Goal: Transaction & Acquisition: Book appointment/travel/reservation

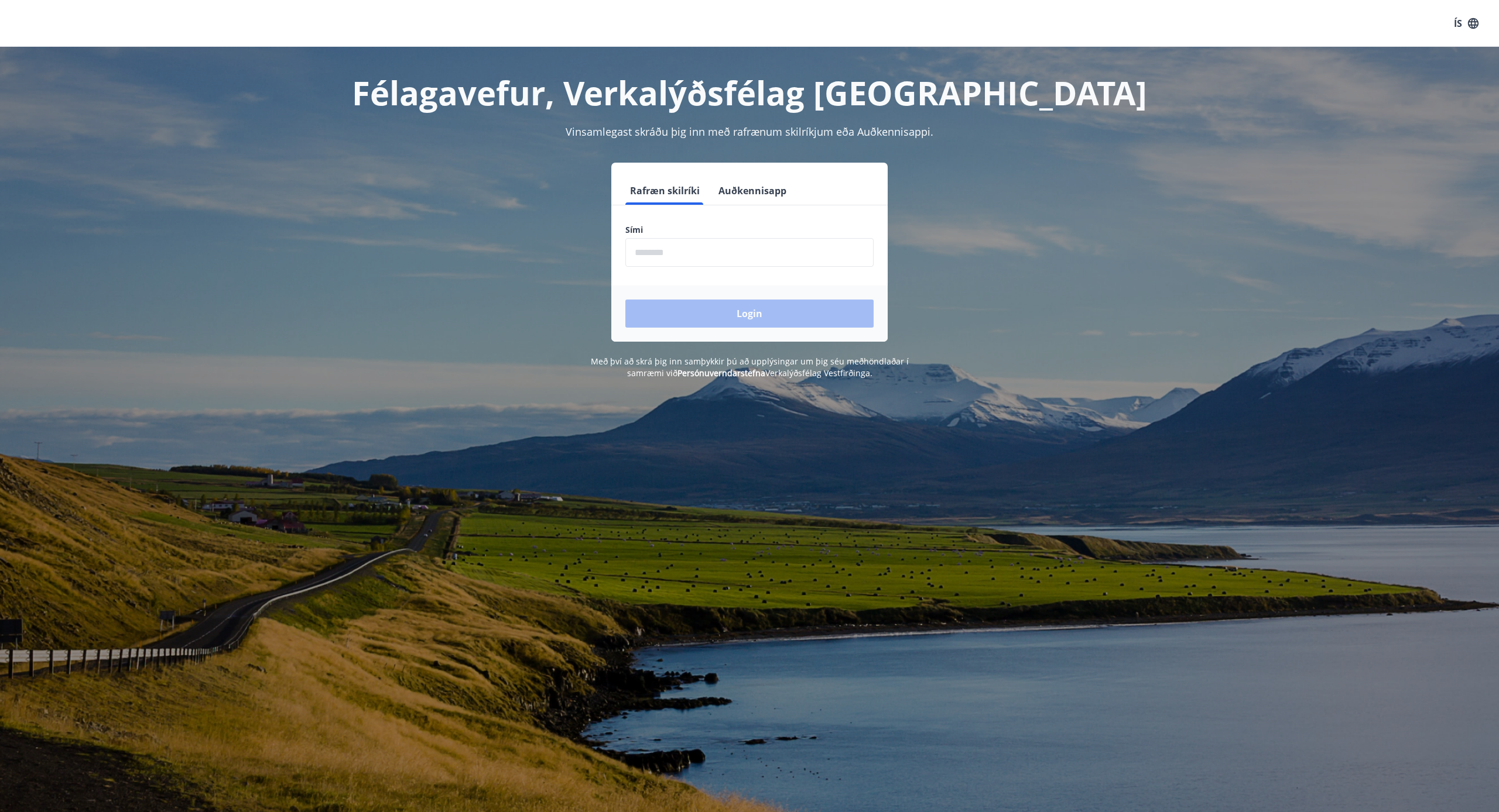
click at [660, 248] on input "phone" at bounding box center [749, 253] width 249 height 28
type input "********"
click at [749, 313] on button "Login" at bounding box center [749, 313] width 249 height 28
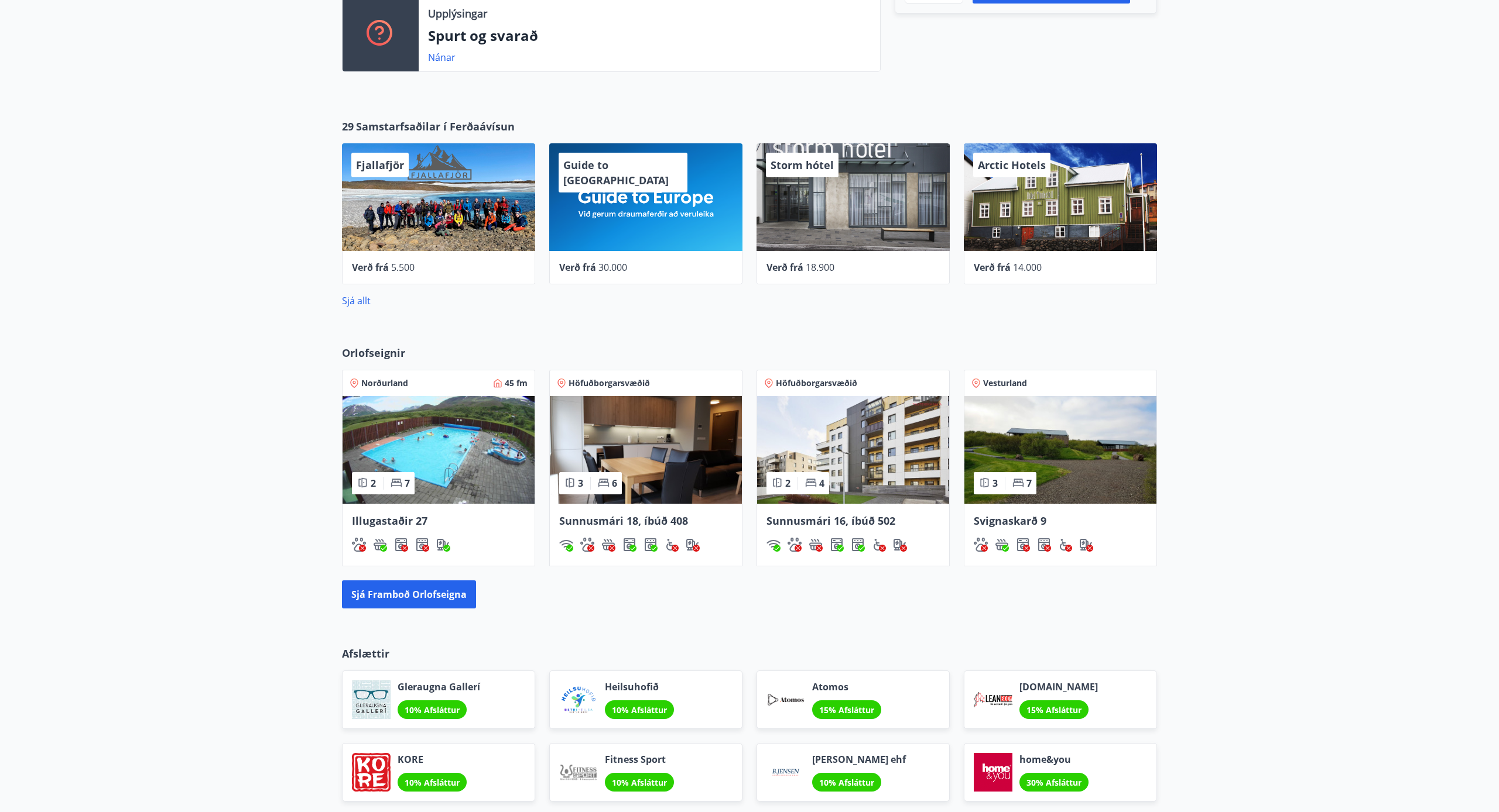
scroll to position [445, 0]
click at [460, 588] on button "Sjá framboð orlofseigna" at bounding box center [409, 594] width 134 height 28
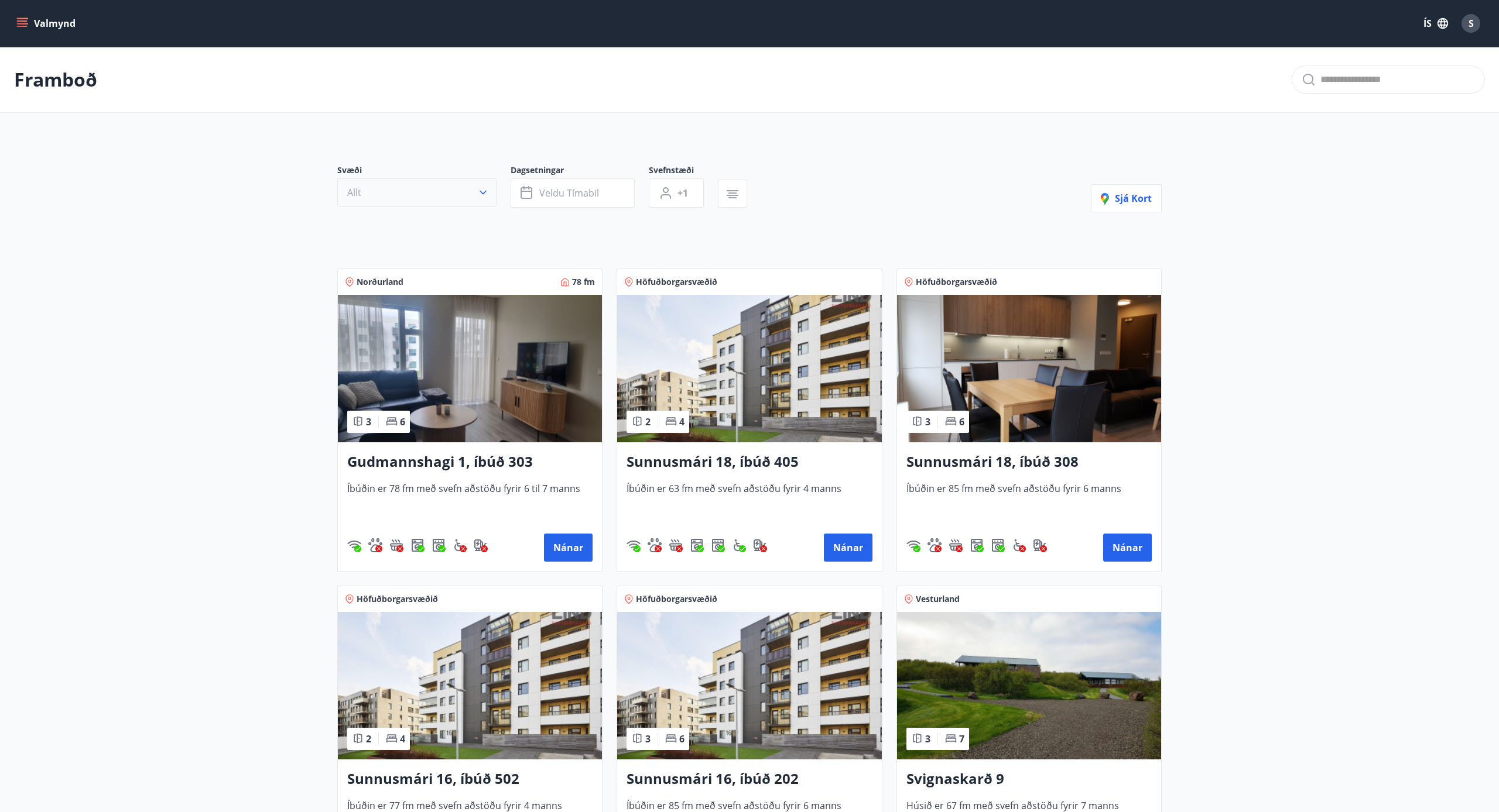
click at [485, 186] on button "Allt" at bounding box center [416, 193] width 159 height 28
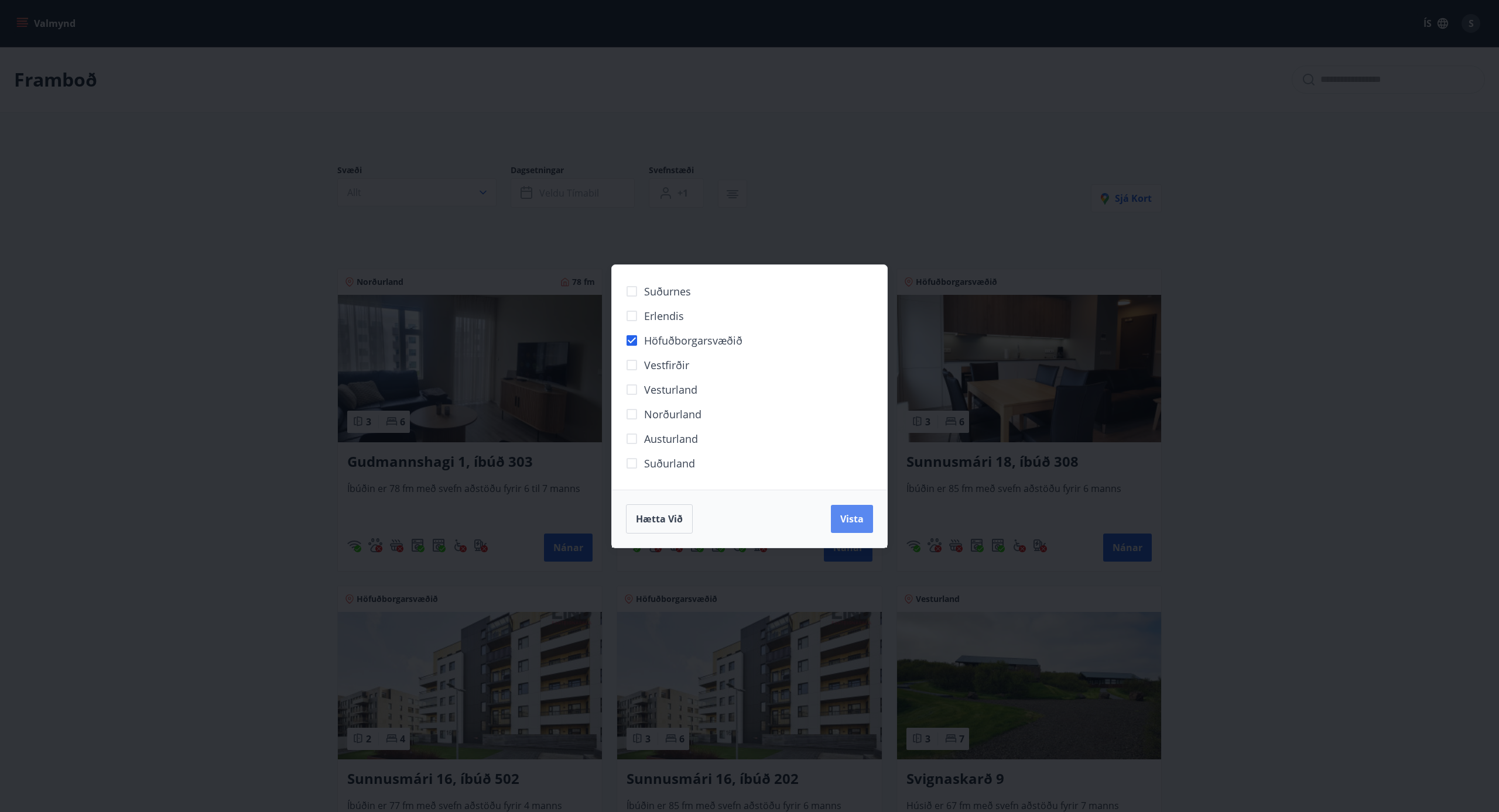
click at [863, 523] on button "Vista" at bounding box center [852, 519] width 43 height 28
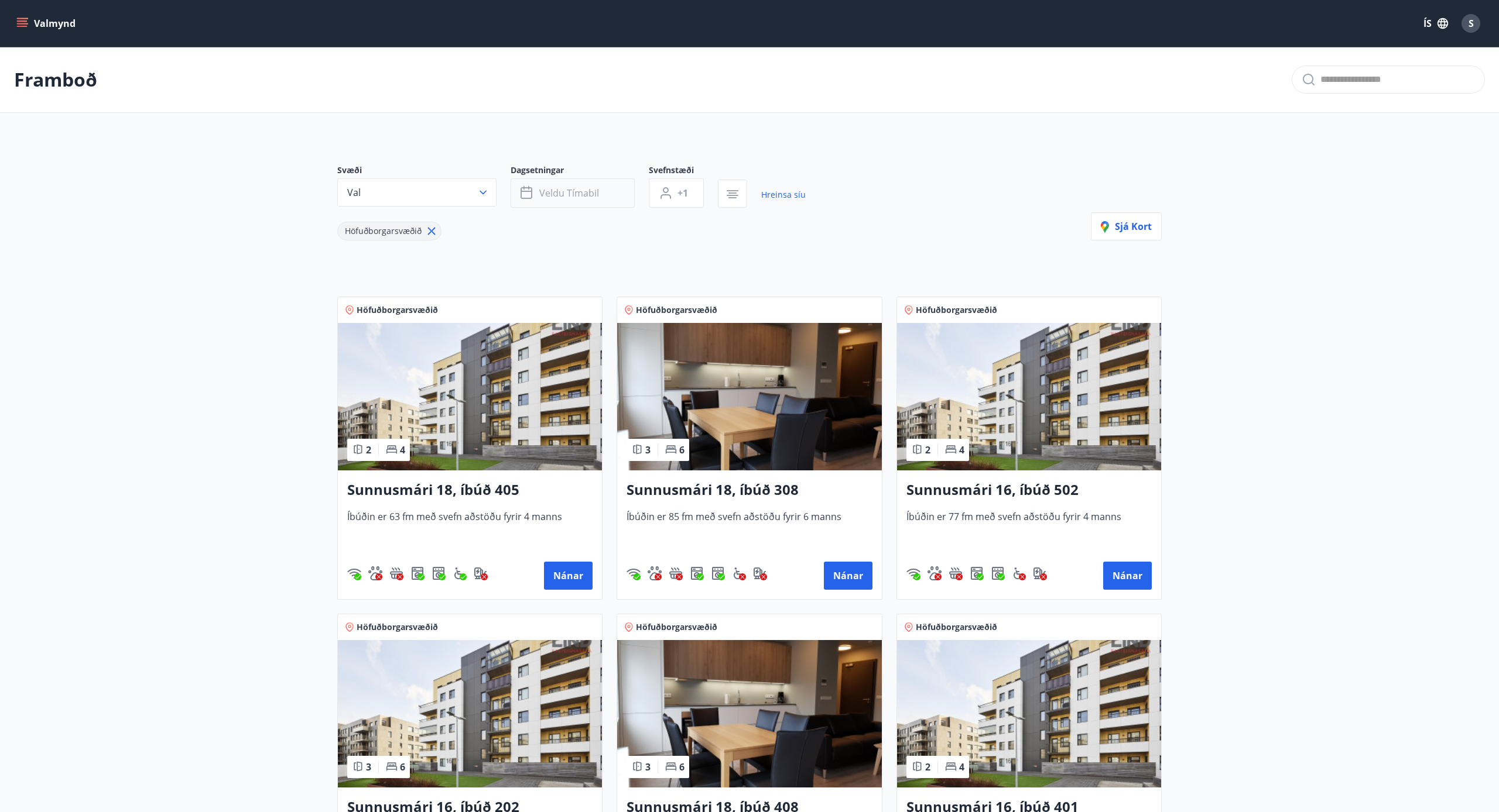
click at [584, 193] on span "Veldu tímabil" at bounding box center [569, 193] width 60 height 13
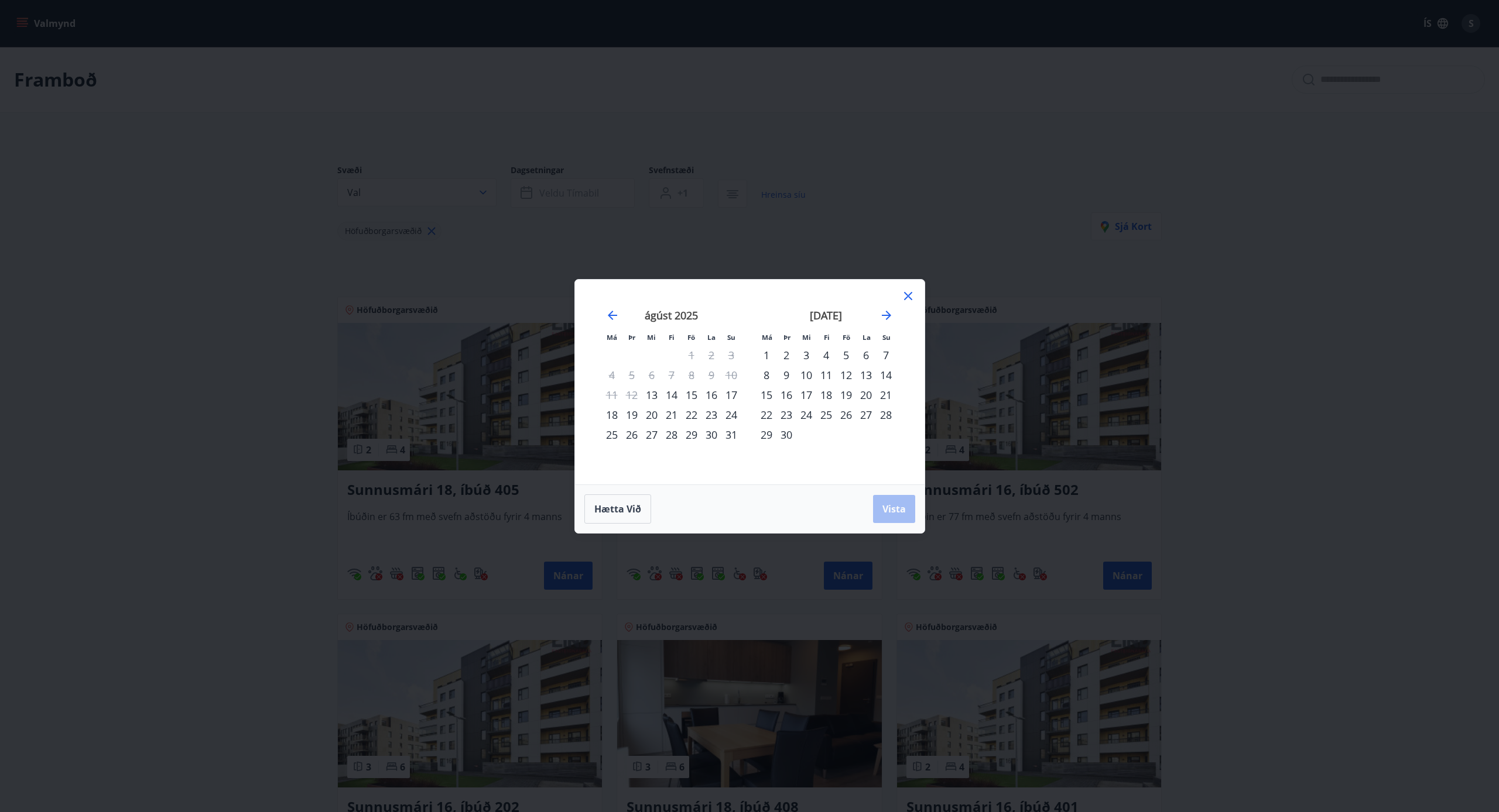
click at [907, 292] on icon at bounding box center [908, 296] width 14 height 14
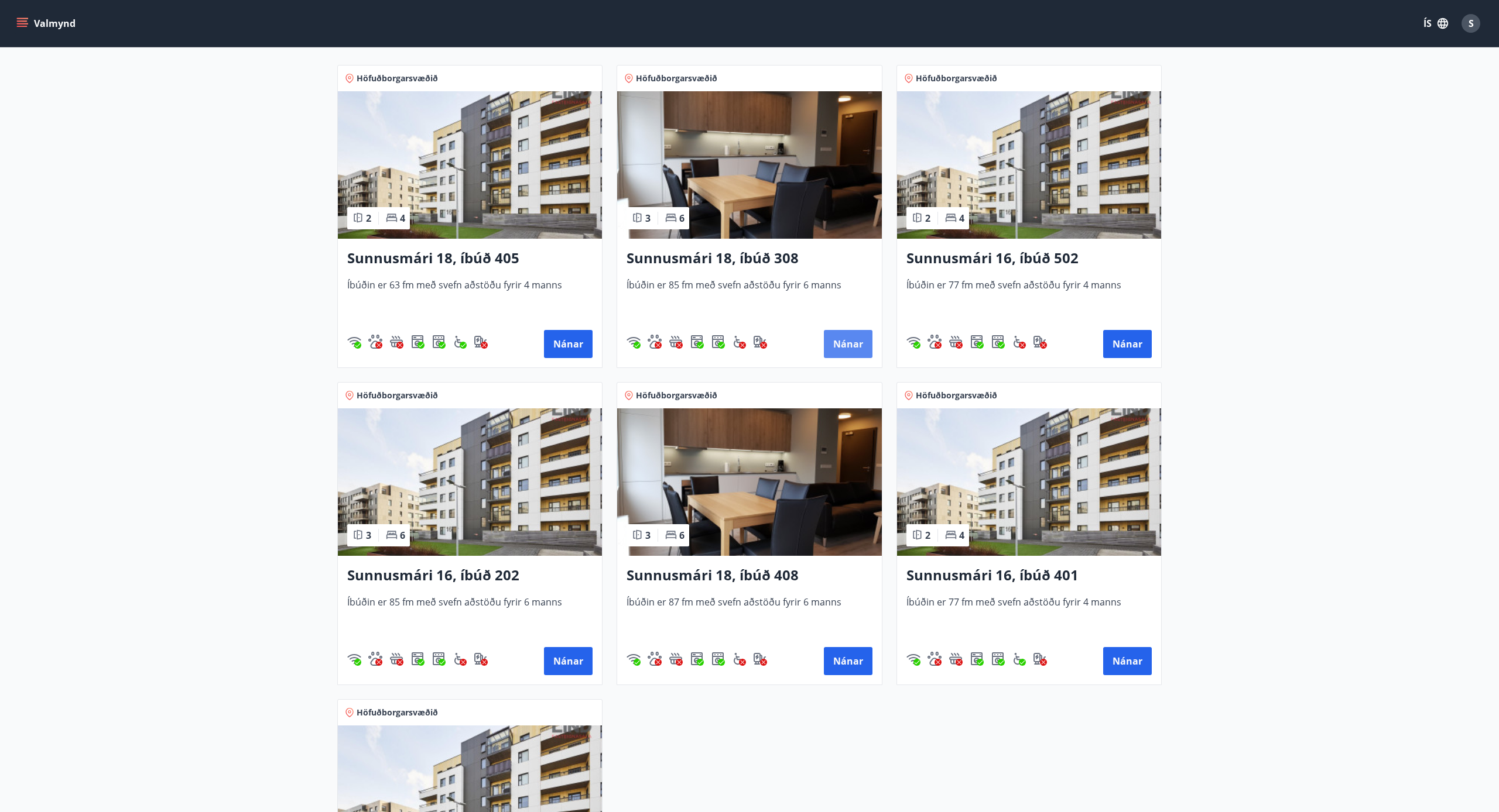
click at [835, 340] on button "Nánar" at bounding box center [848, 344] width 48 height 28
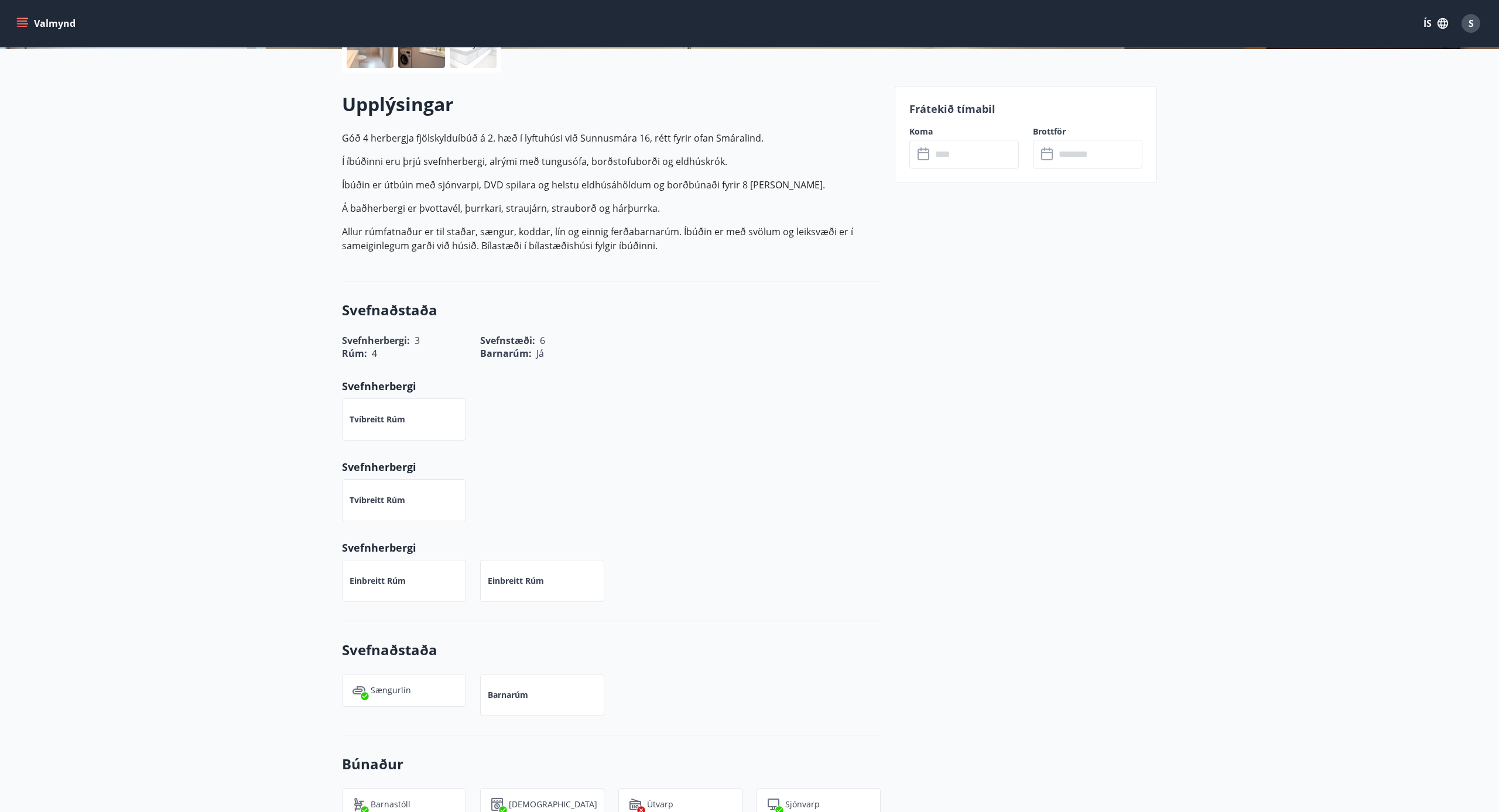
scroll to position [299, 0]
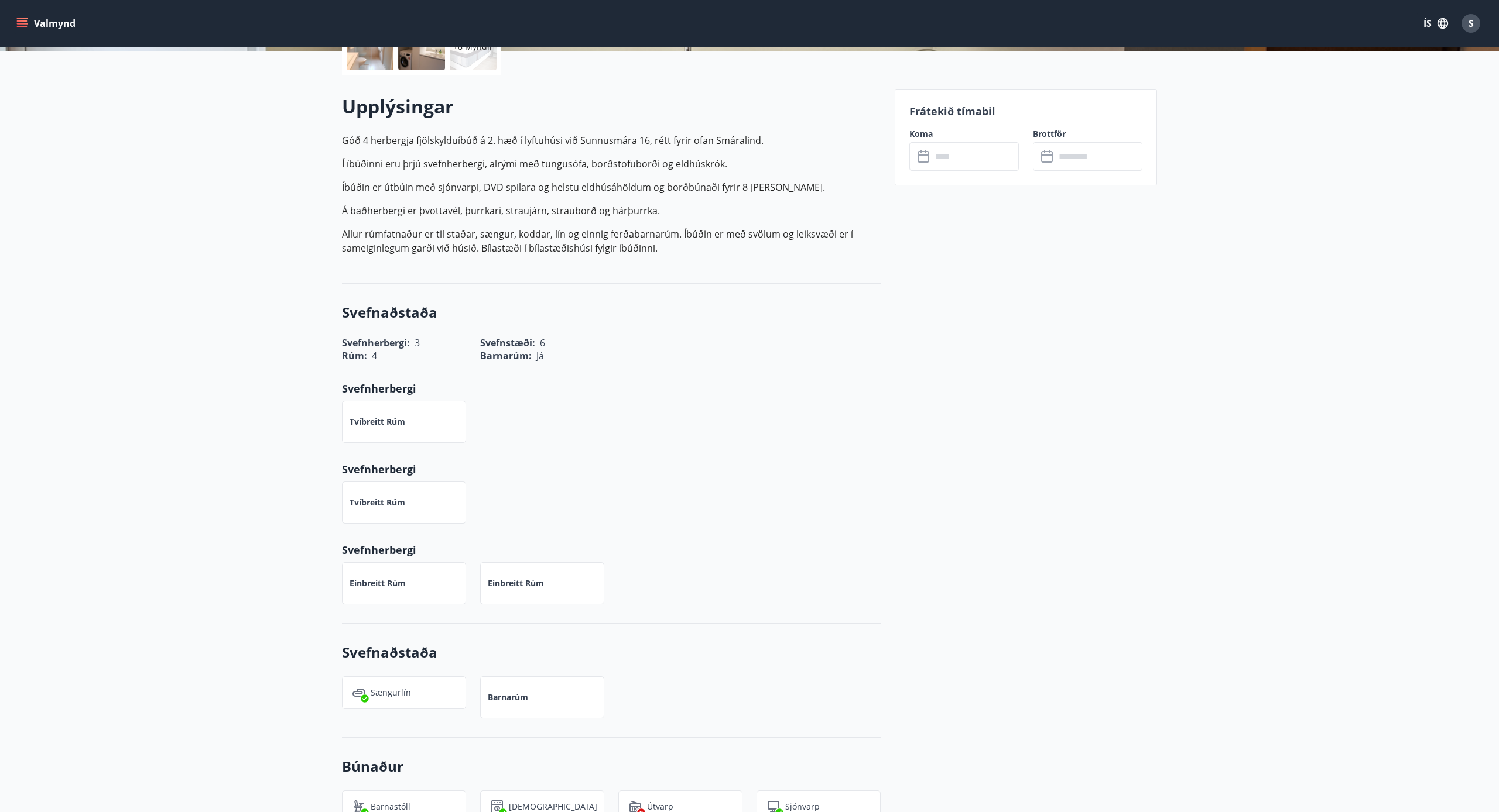
click at [988, 162] on input "text" at bounding box center [975, 157] width 88 height 28
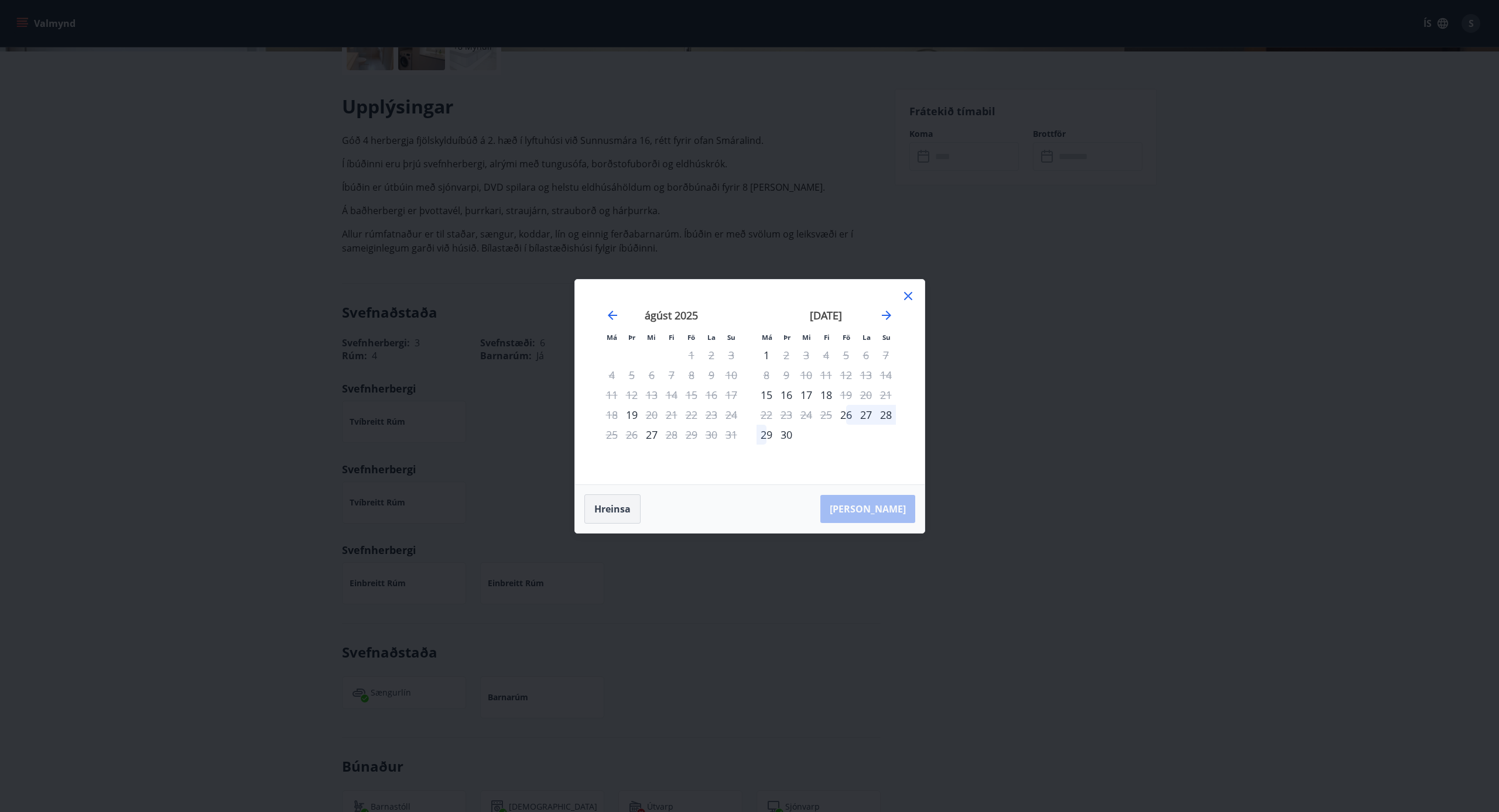
click at [601, 514] on button "Hreinsa" at bounding box center [611, 509] width 56 height 29
click at [908, 295] on icon at bounding box center [908, 296] width 8 height 8
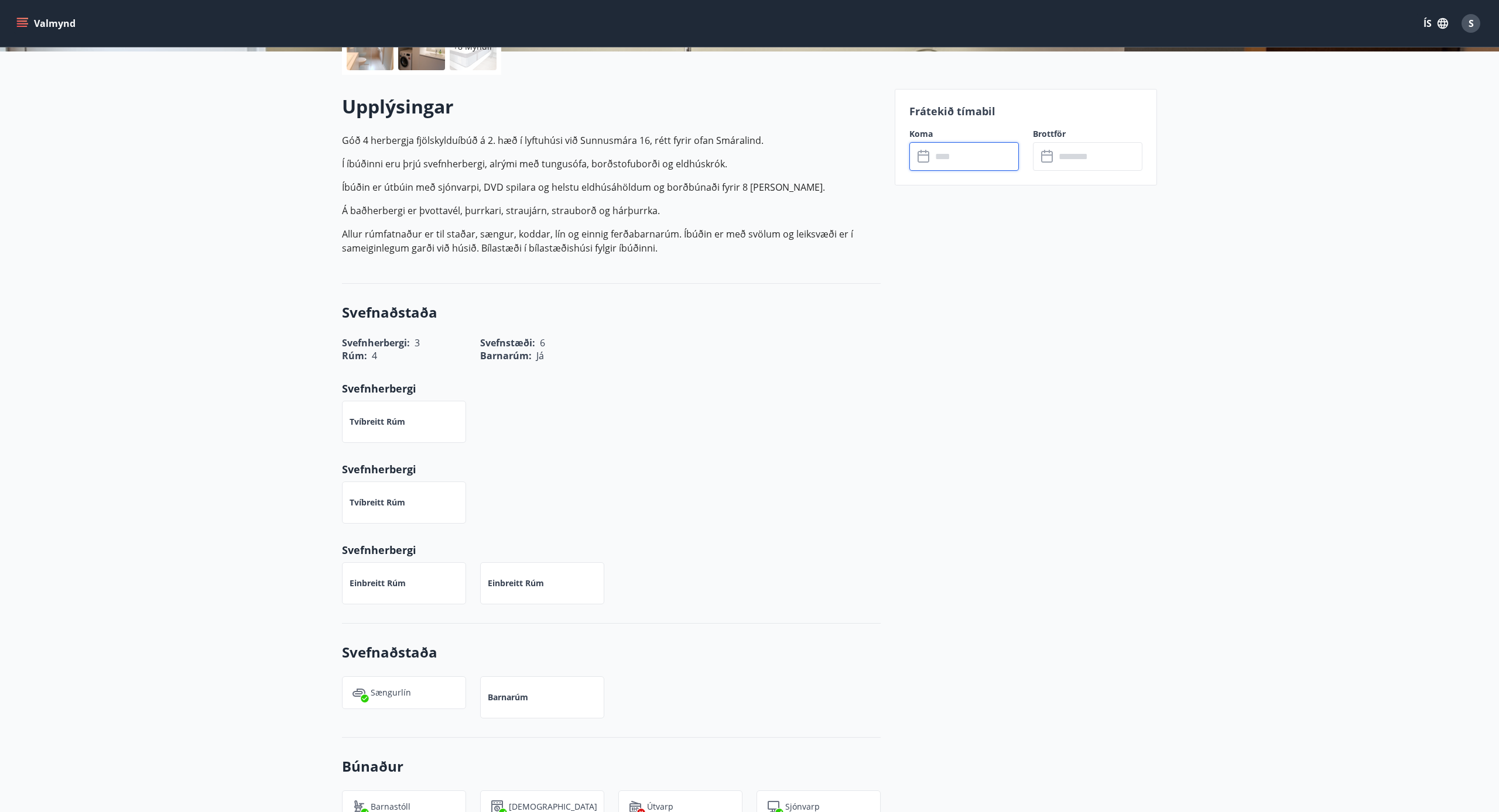
click at [963, 164] on input "text" at bounding box center [975, 157] width 88 height 28
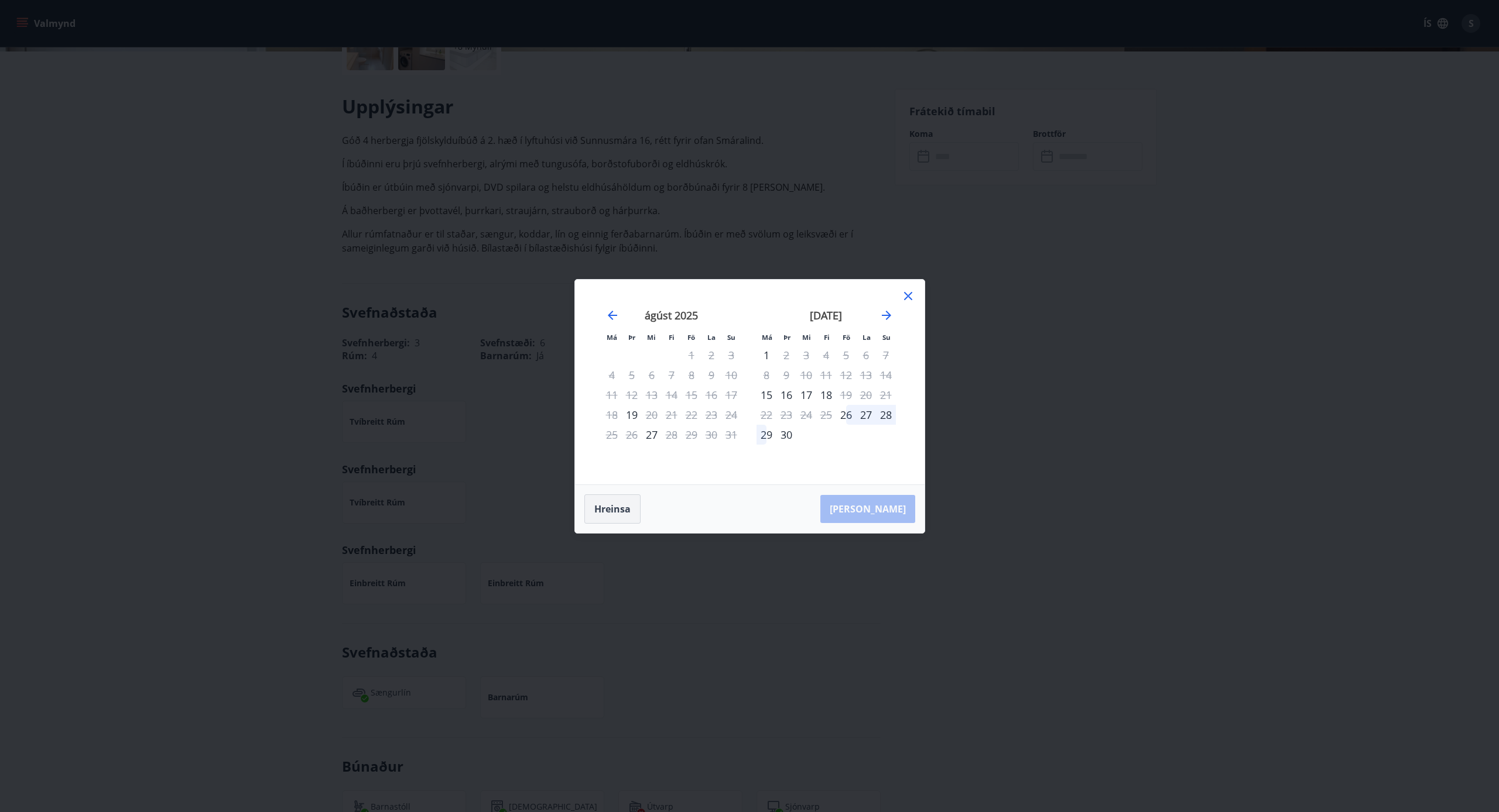
click at [611, 509] on button "Hreinsa" at bounding box center [611, 509] width 56 height 29
click at [902, 298] on icon at bounding box center [908, 296] width 14 height 14
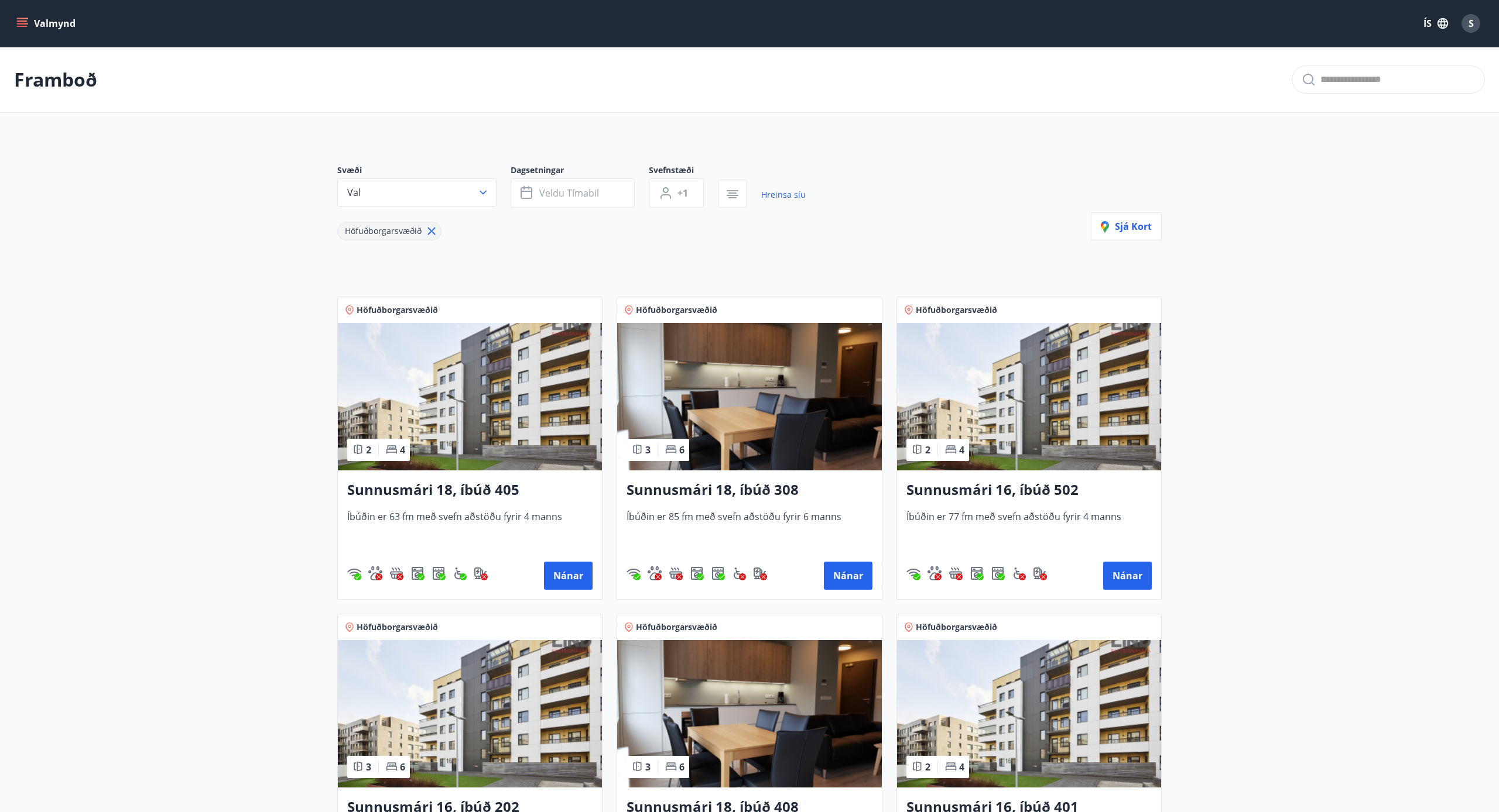
click at [498, 198] on div "Svæði Val" at bounding box center [424, 186] width 174 height 43
click at [486, 193] on icon "button" at bounding box center [483, 193] width 12 height 12
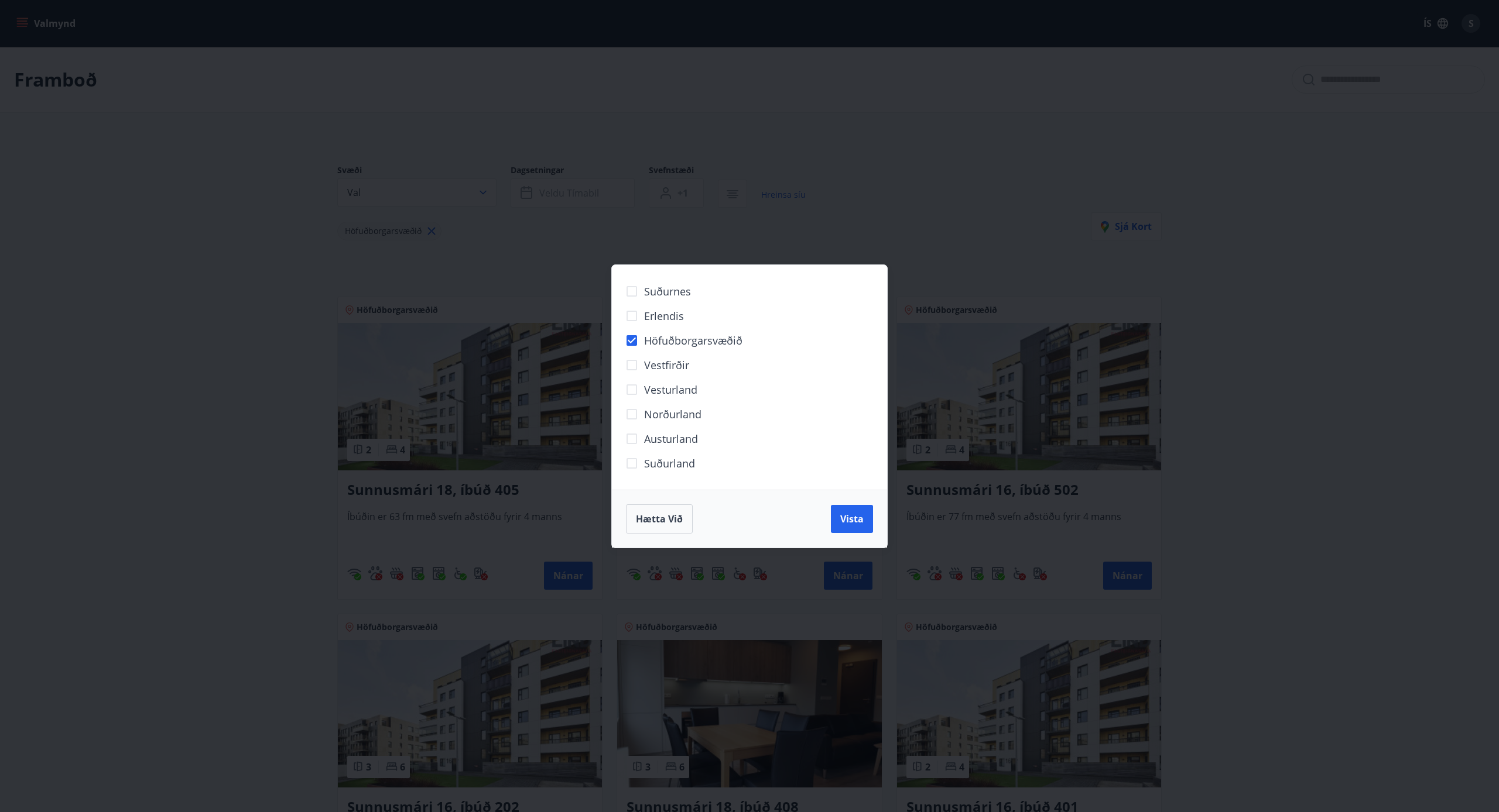
click at [915, 267] on div "Suðurnes Erlendis Höfuðborgarsvæðið [GEOGRAPHIC_DATA] [GEOGRAPHIC_DATA] [GEOGRA…" at bounding box center [749, 406] width 1499 height 812
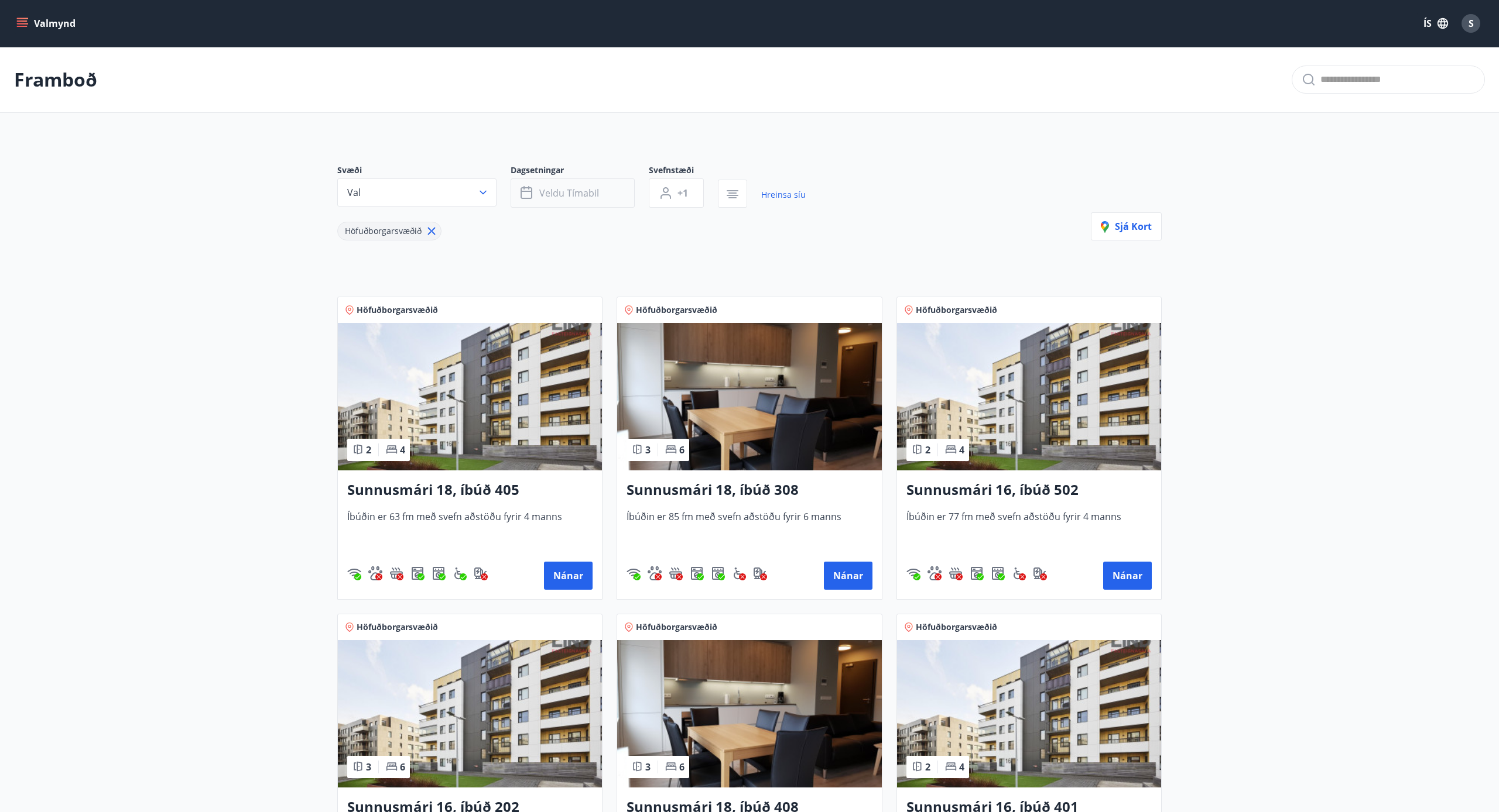
click at [566, 202] on button "Veldu tímabil" at bounding box center [572, 193] width 124 height 29
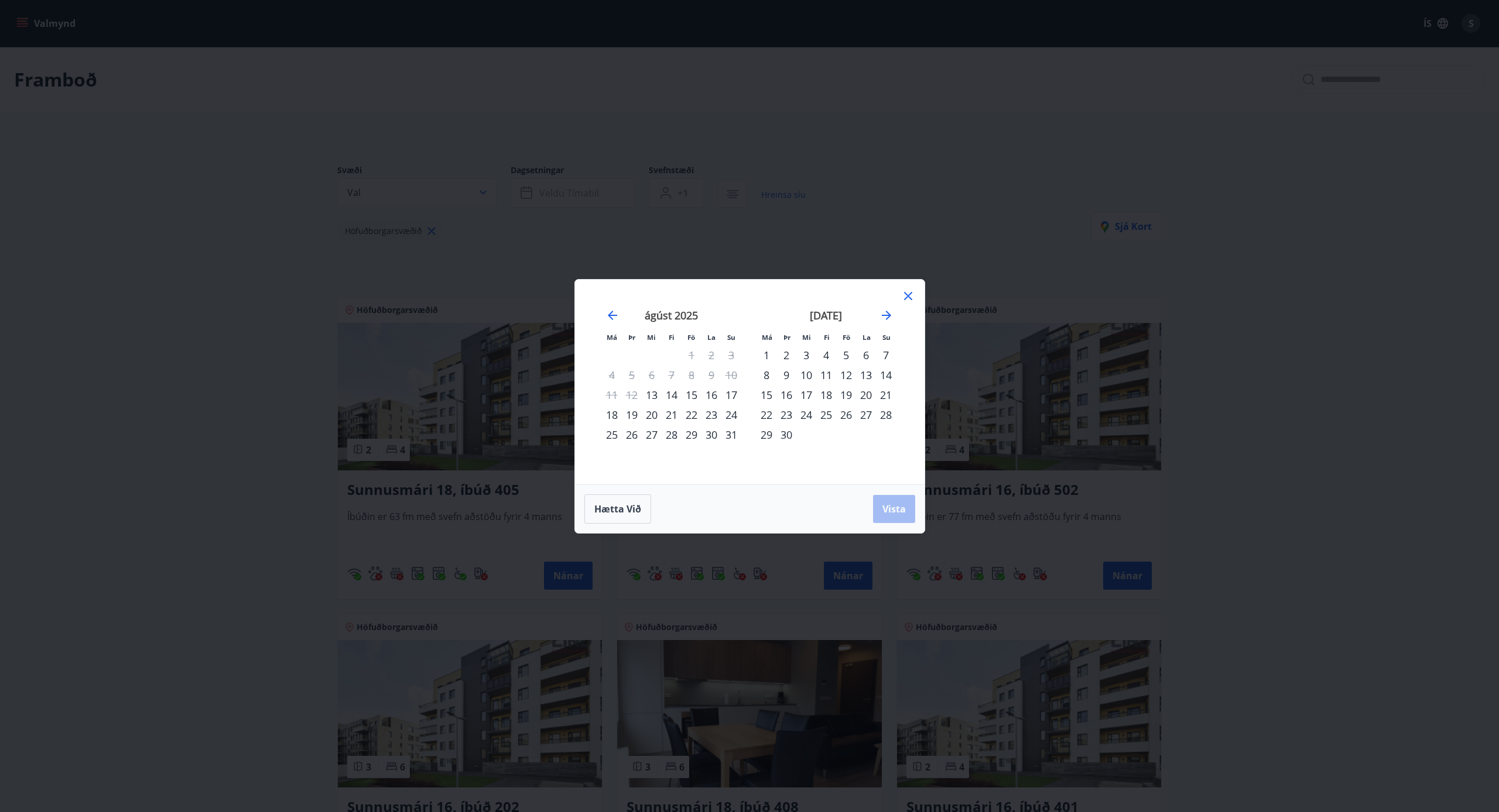
click at [807, 377] on div "10" at bounding box center [806, 375] width 20 height 20
click at [767, 395] on div "15" at bounding box center [767, 395] width 20 height 20
click at [893, 514] on span "Vista" at bounding box center [894, 509] width 23 height 13
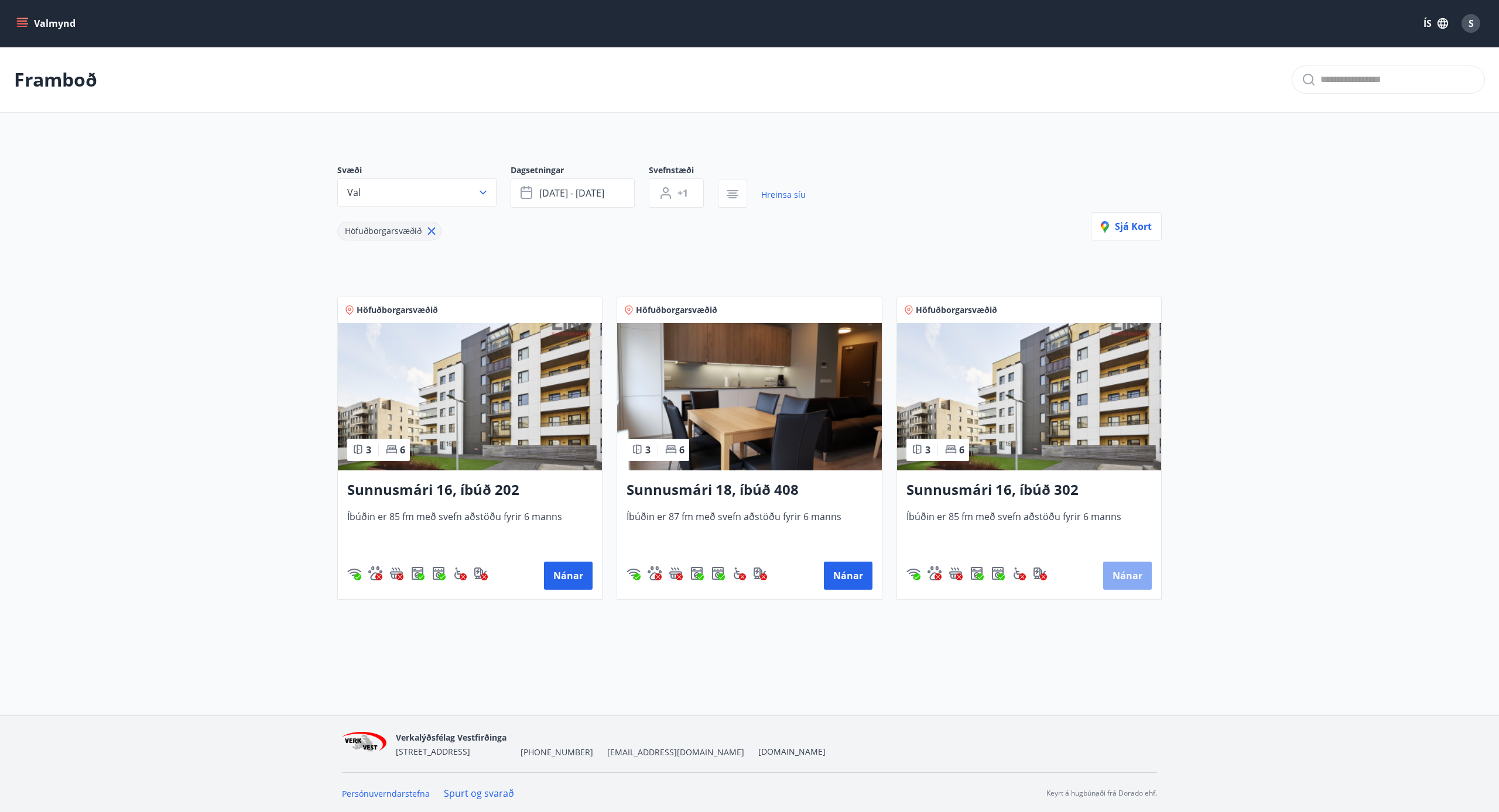
click at [1132, 576] on button "Nánar" at bounding box center [1127, 576] width 48 height 28
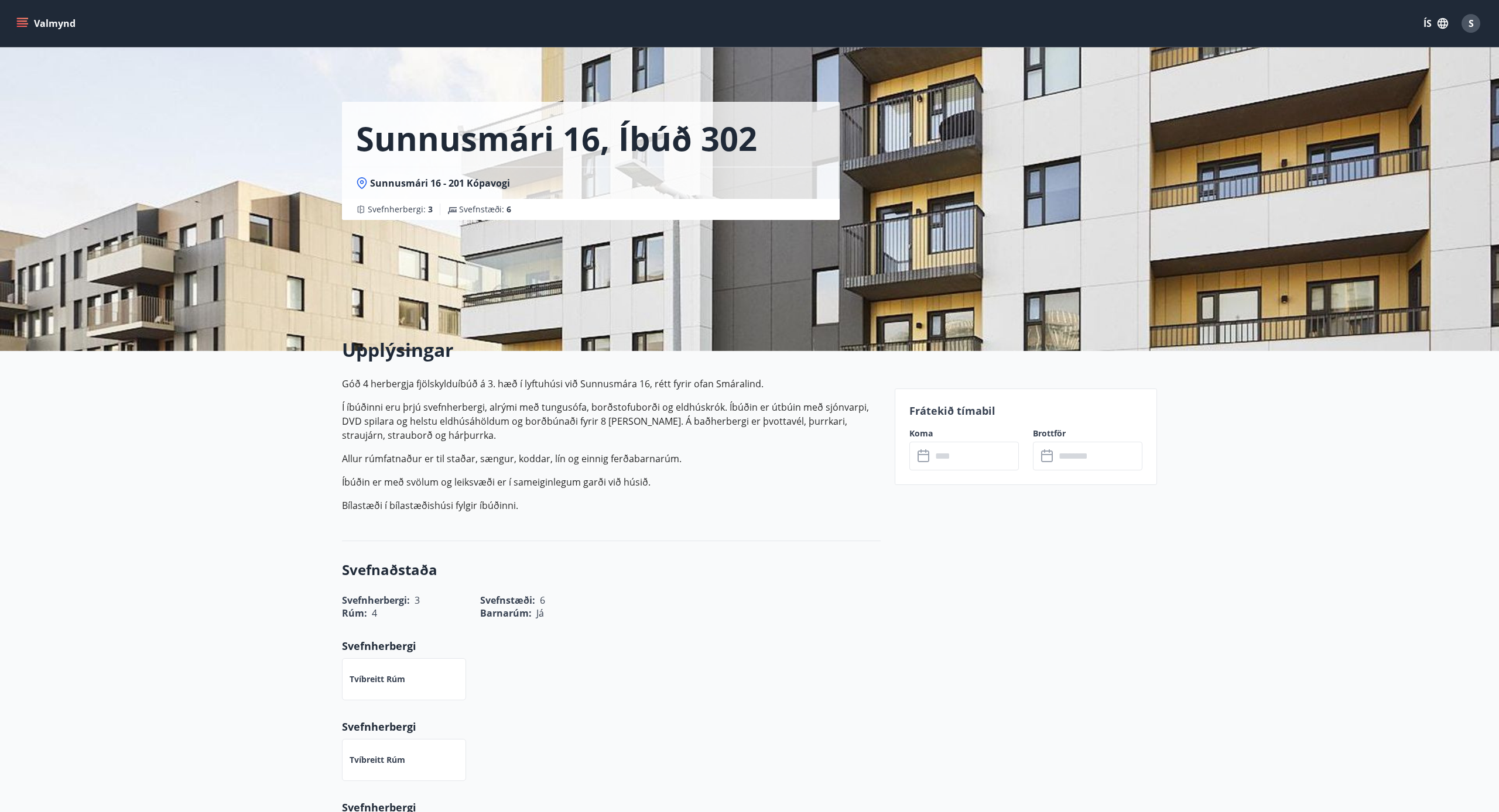
click at [965, 461] on input "text" at bounding box center [975, 456] width 88 height 28
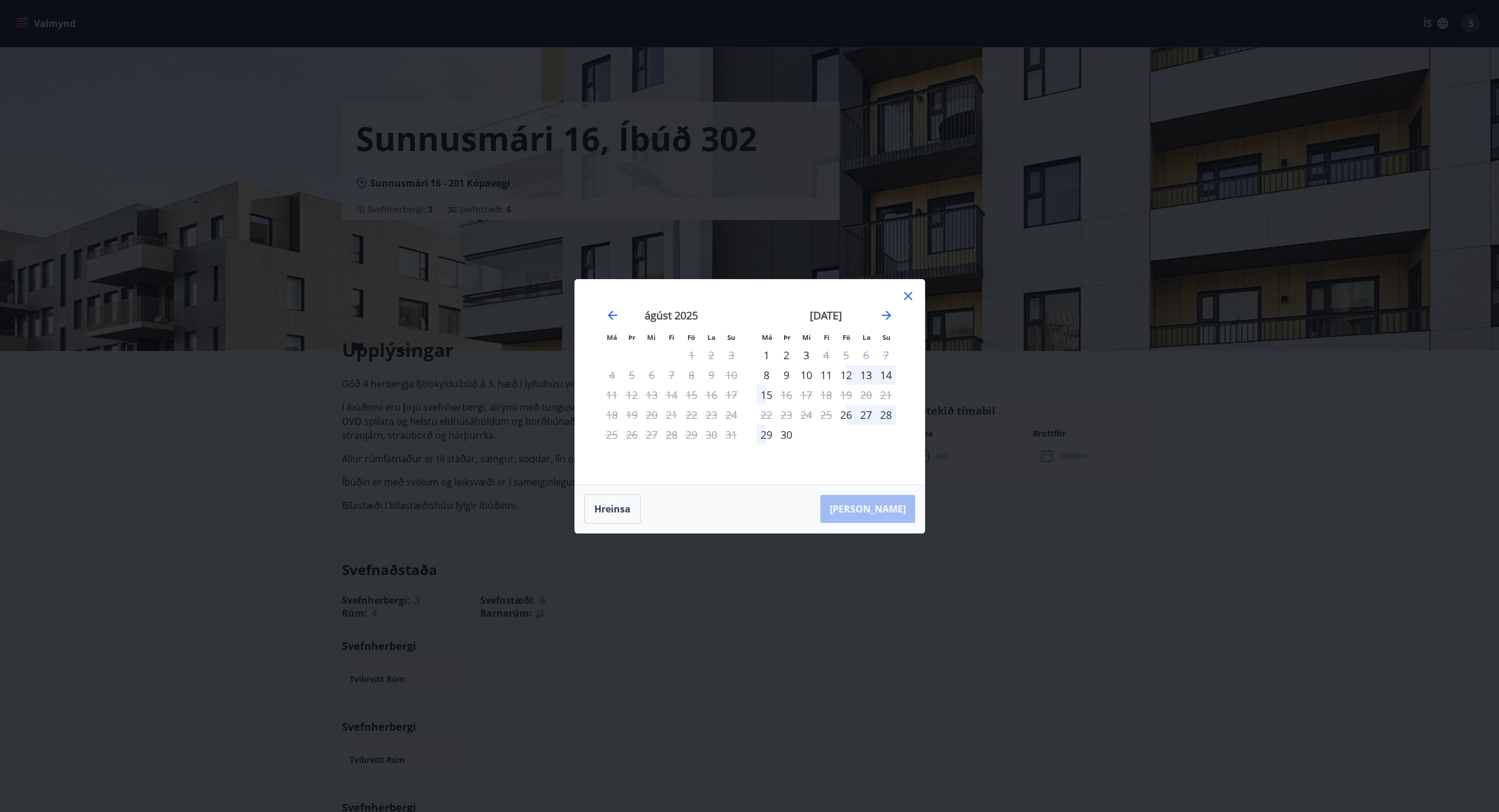
click at [807, 376] on div "10" at bounding box center [806, 375] width 20 height 20
click at [768, 394] on div "15" at bounding box center [767, 395] width 20 height 20
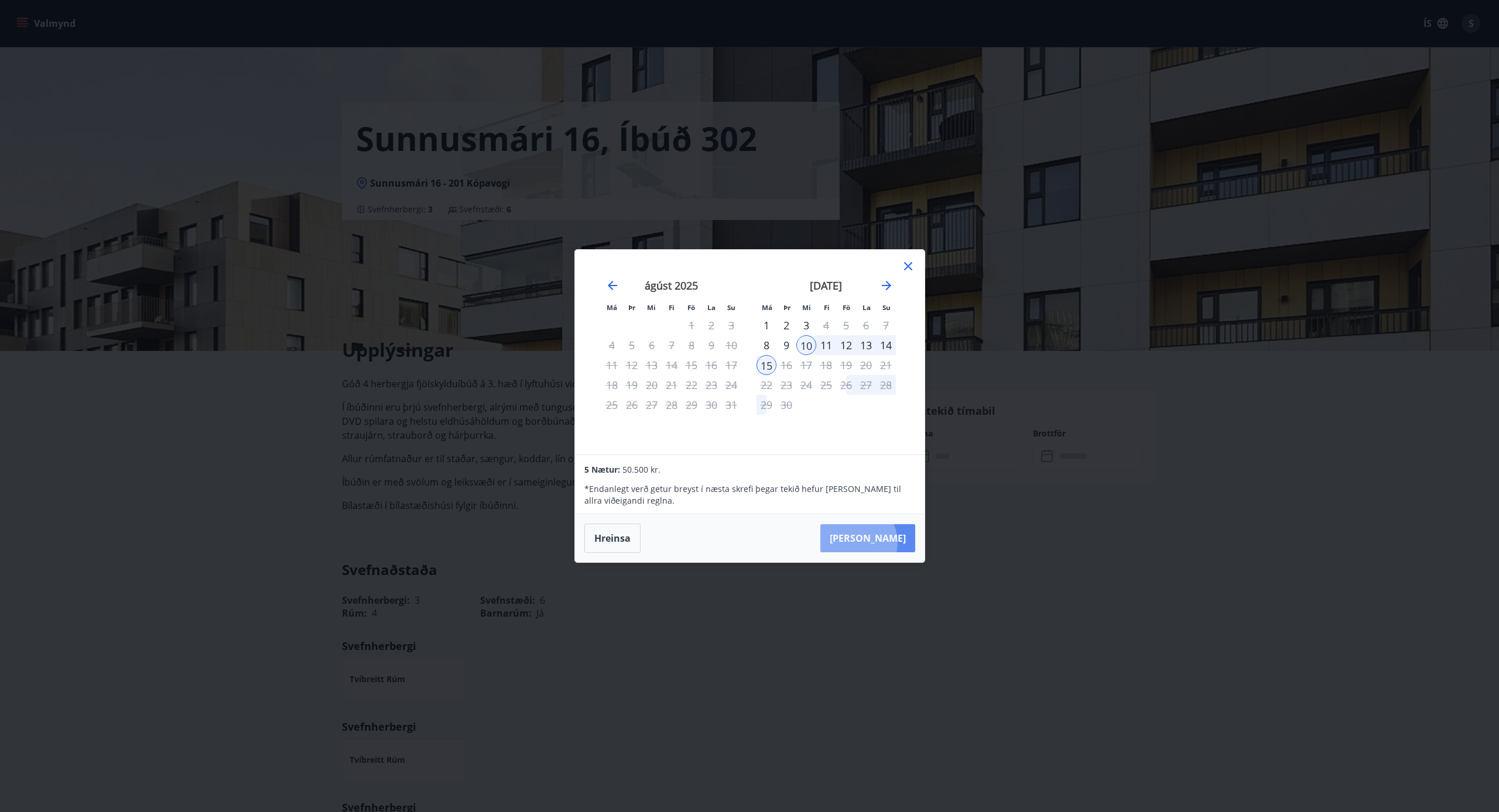
click at [893, 543] on button "[PERSON_NAME]" at bounding box center [868, 539] width 95 height 28
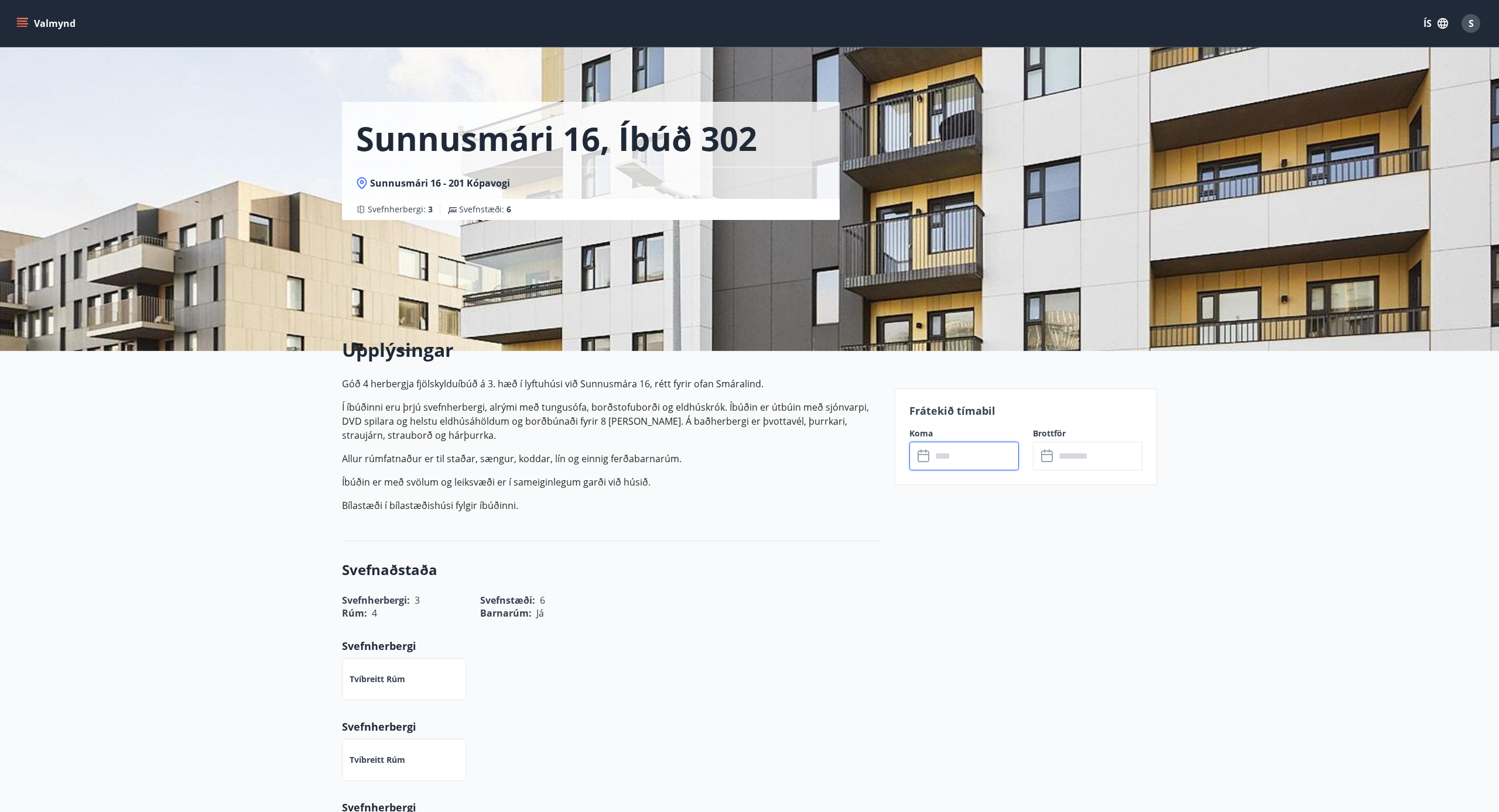
type input "******"
click at [1087, 565] on button "Greiða" at bounding box center [1087, 564] width 109 height 28
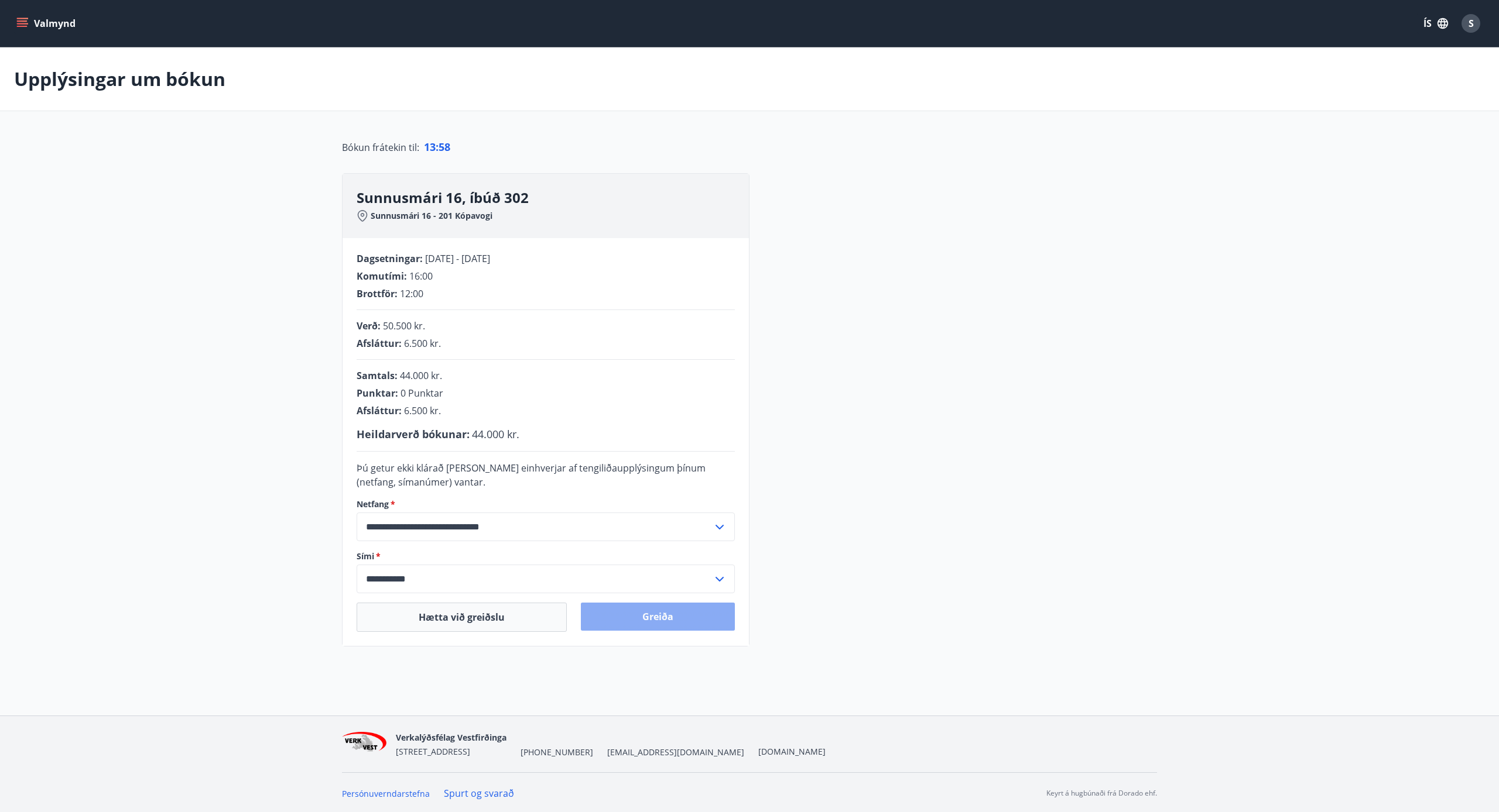
click at [685, 615] on button "Greiða" at bounding box center [657, 617] width 154 height 28
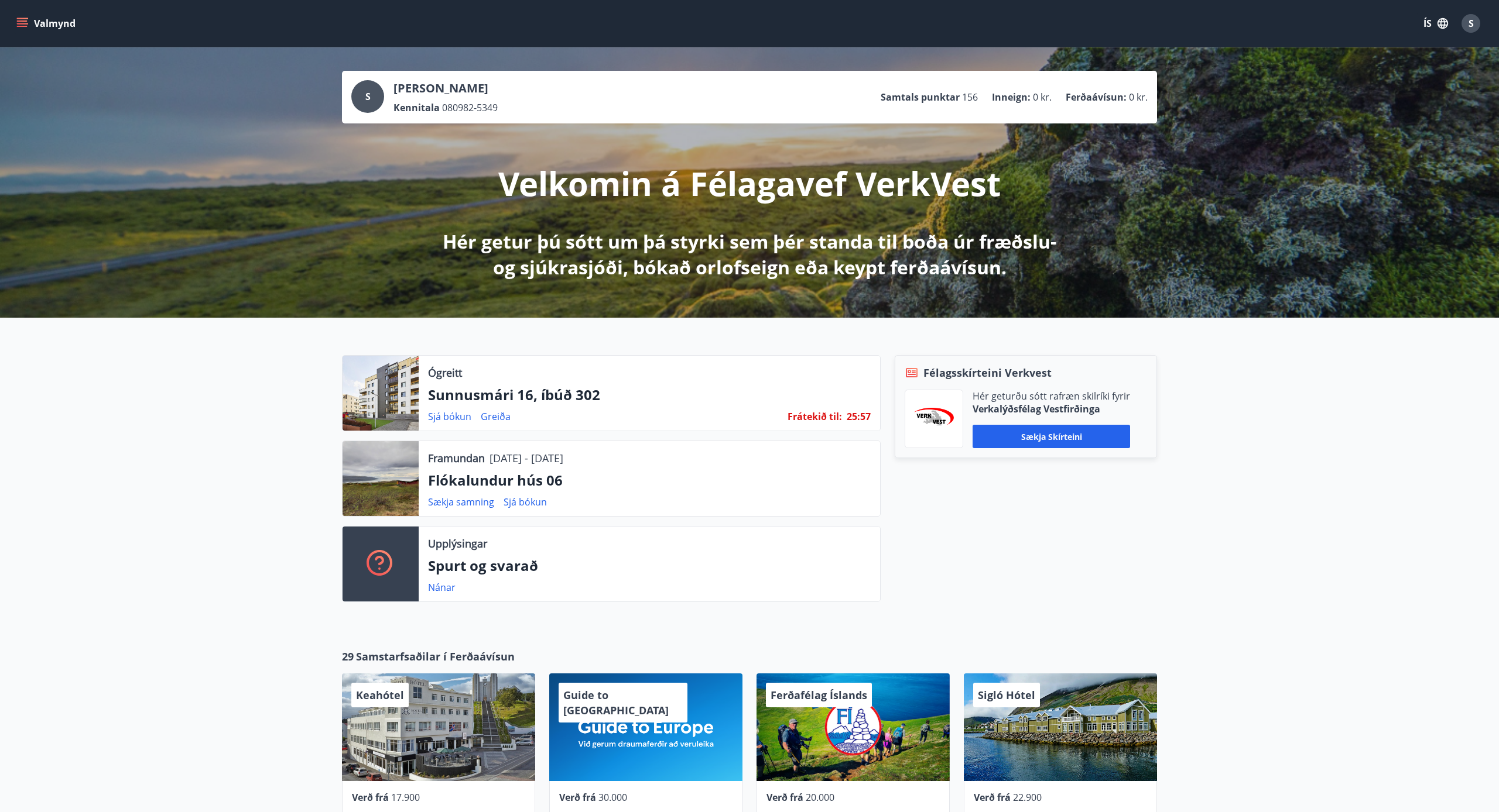
click at [18, 20] on icon "menu" at bounding box center [23, 23] width 12 height 12
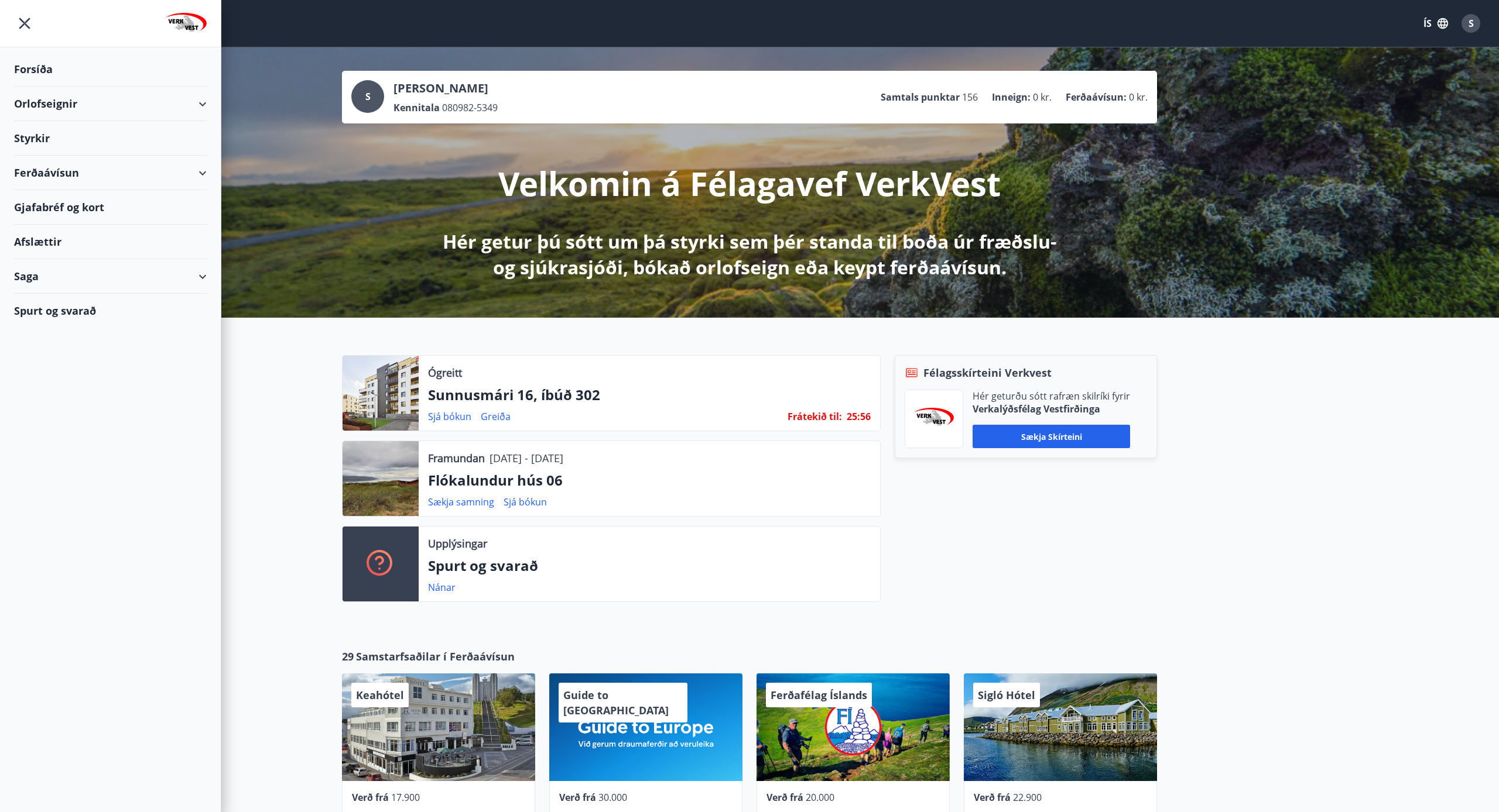
click at [113, 104] on div "Orlofseignir" at bounding box center [110, 103] width 193 height 34
click at [58, 133] on div "Framboð" at bounding box center [110, 133] width 174 height 24
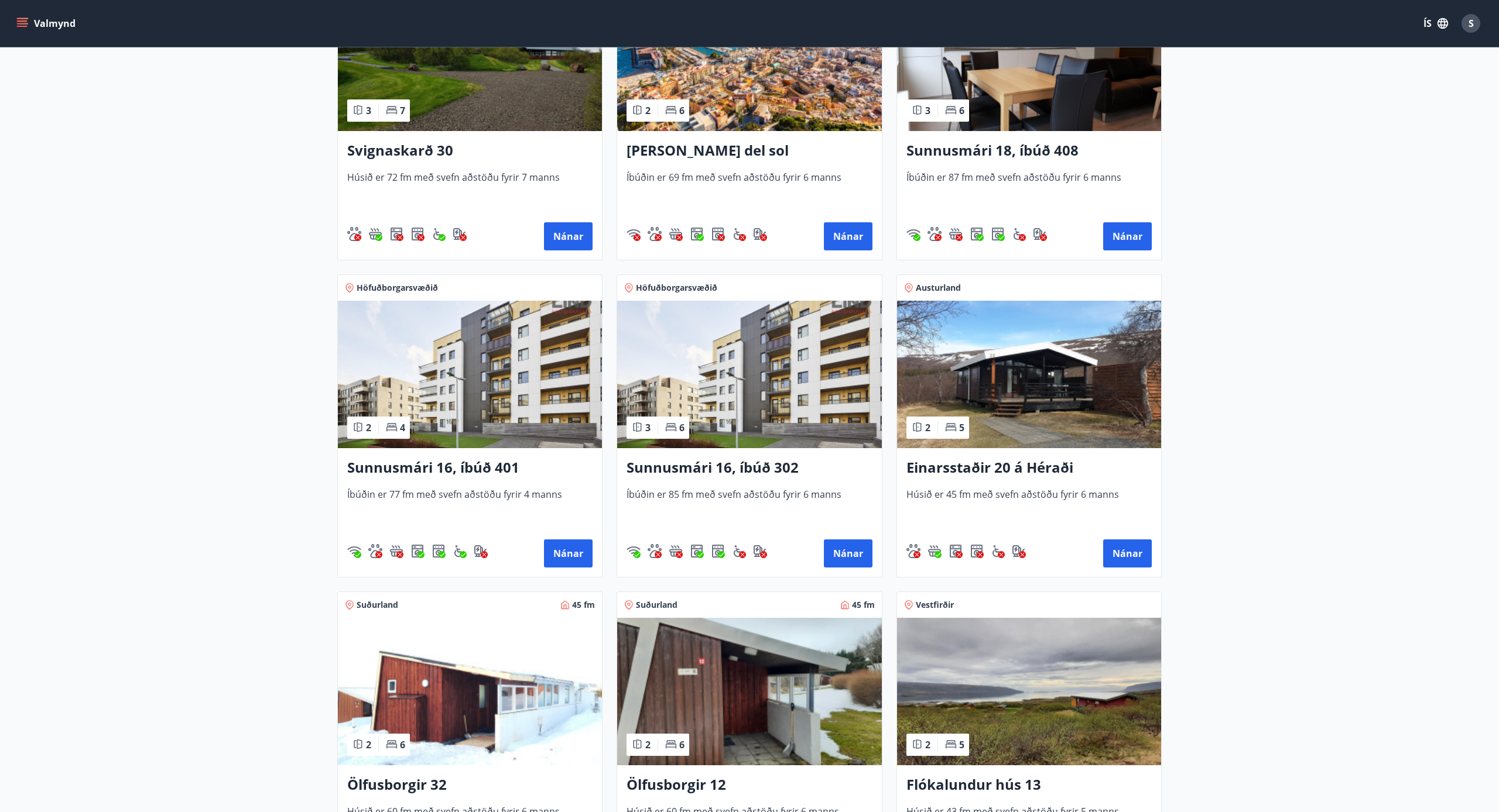
scroll to position [950, 0]
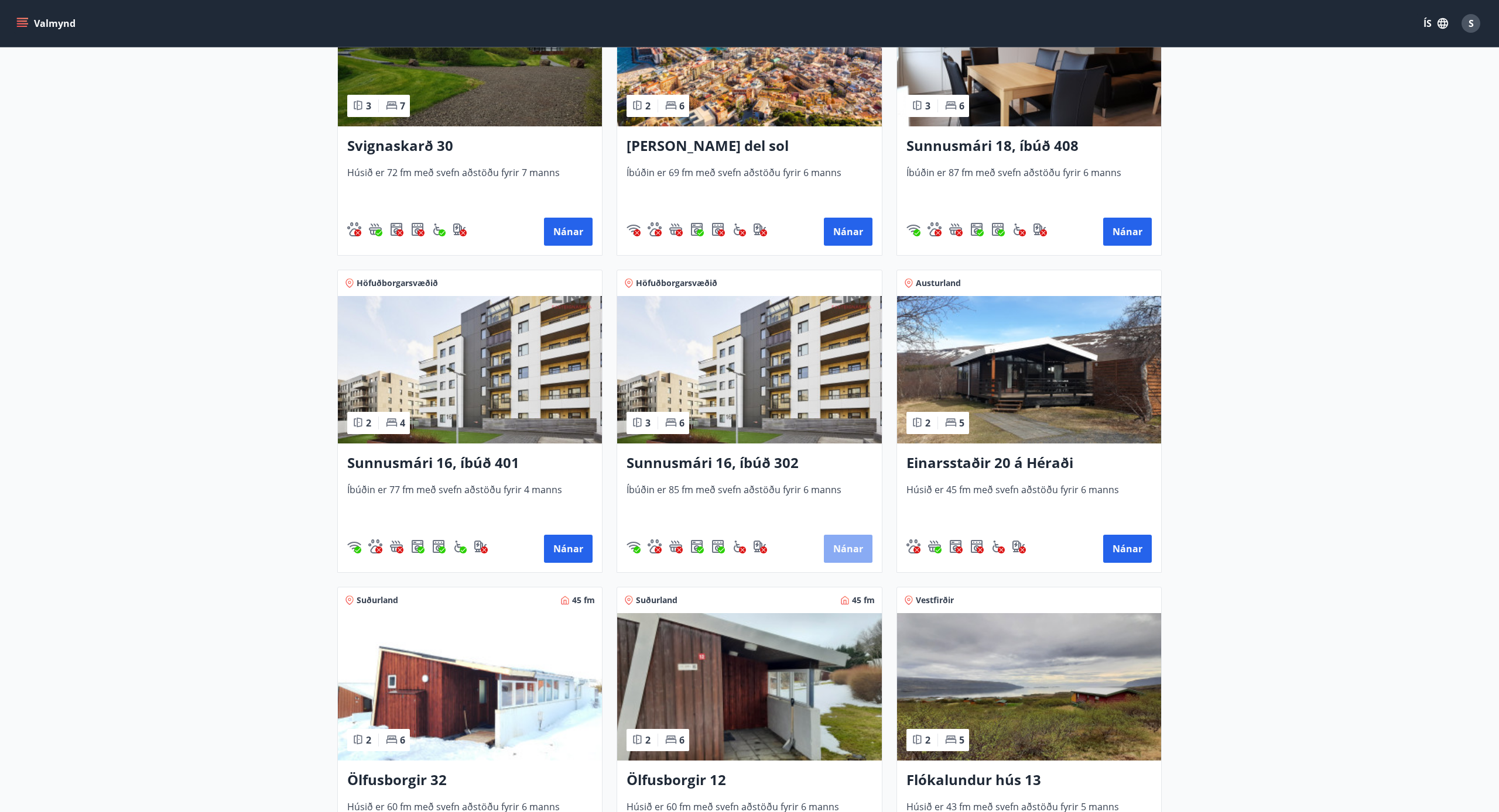
click at [833, 549] on button "Nánar" at bounding box center [848, 549] width 48 height 28
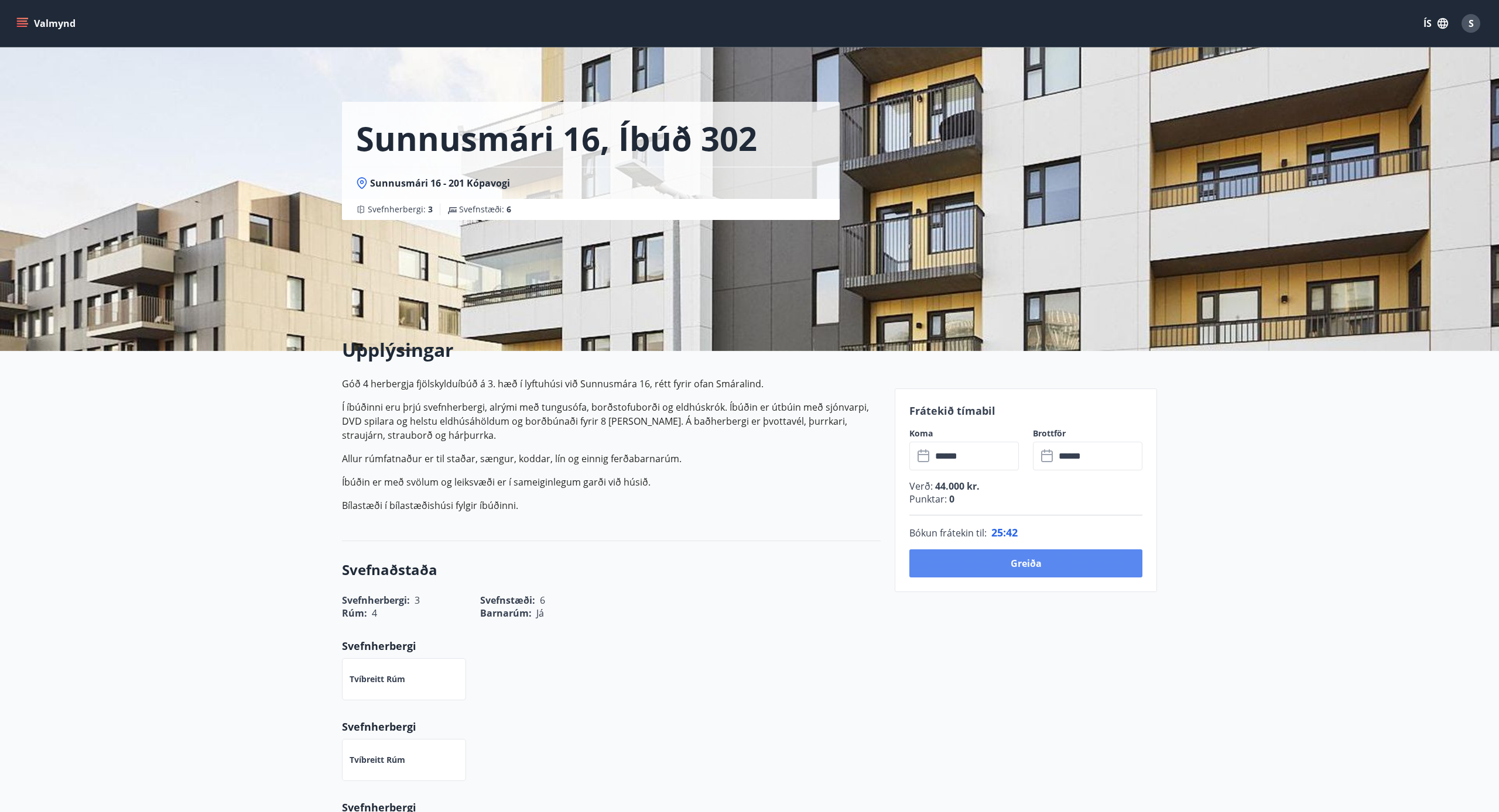
click at [833, 564] on button "Greiða" at bounding box center [1025, 564] width 233 height 28
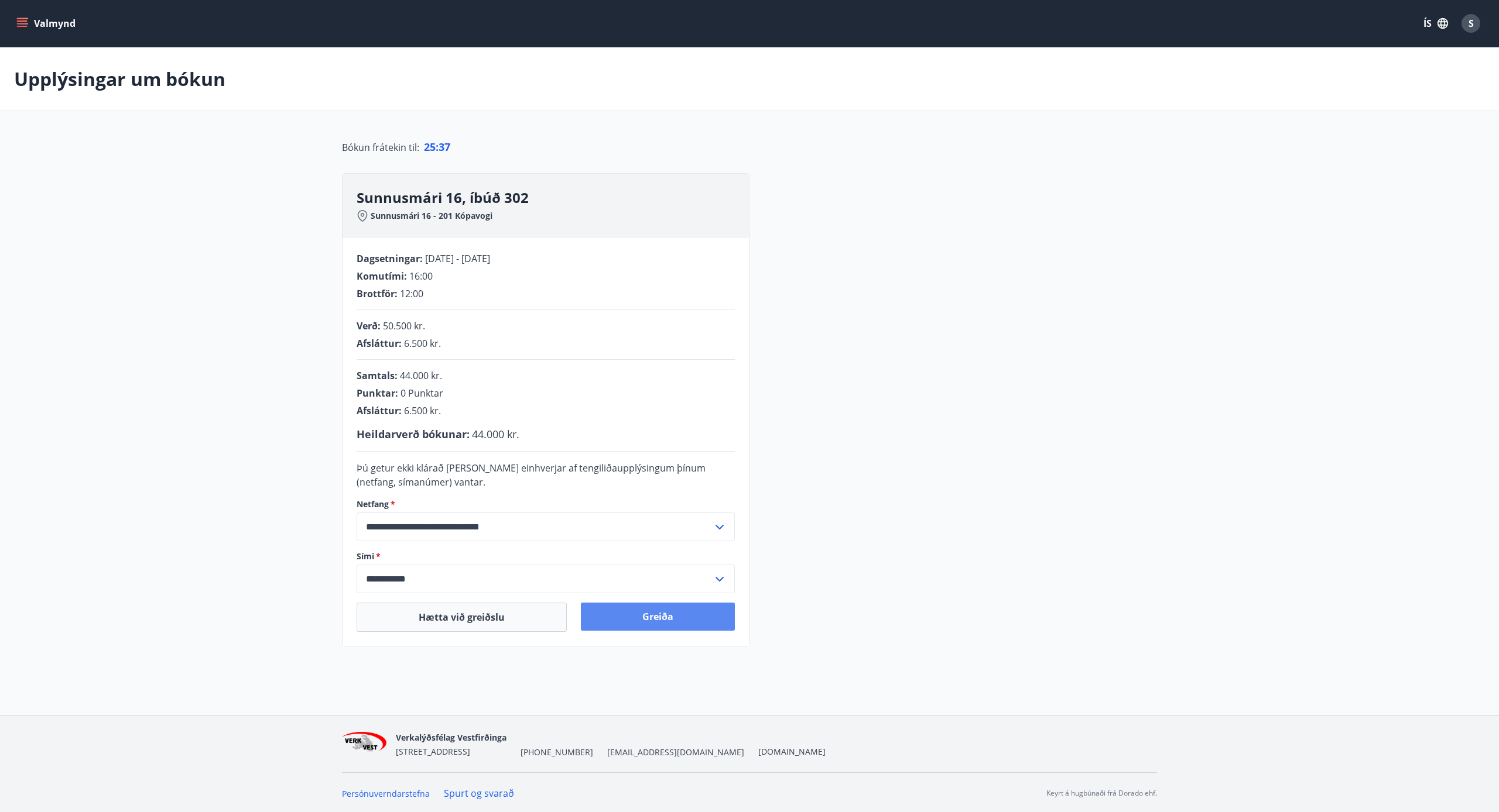
click at [668, 610] on button "Greiða" at bounding box center [657, 617] width 154 height 28
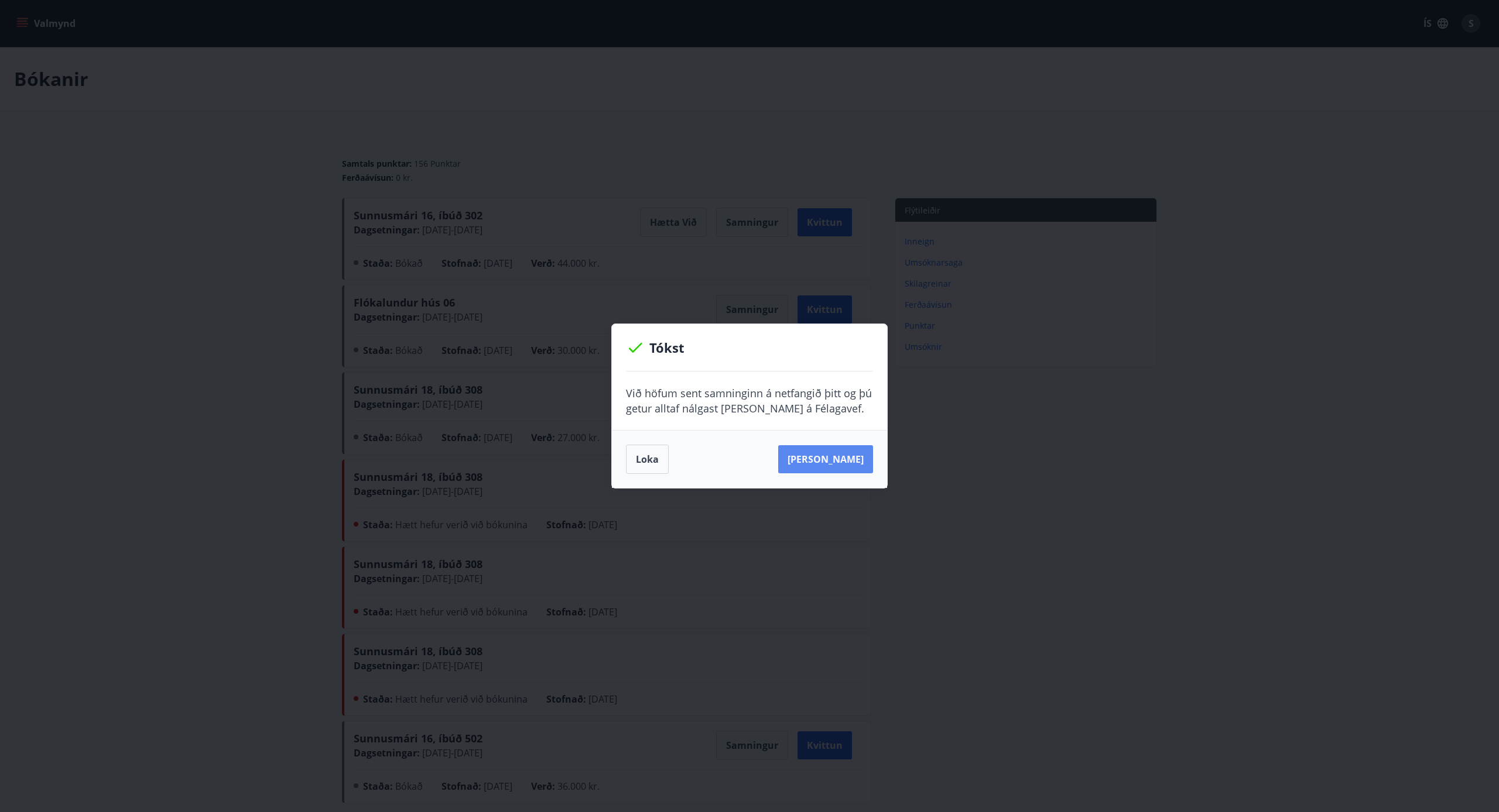
click at [838, 459] on button "Sjá samning" at bounding box center [826, 459] width 95 height 28
click at [661, 462] on button "Loka" at bounding box center [646, 459] width 43 height 29
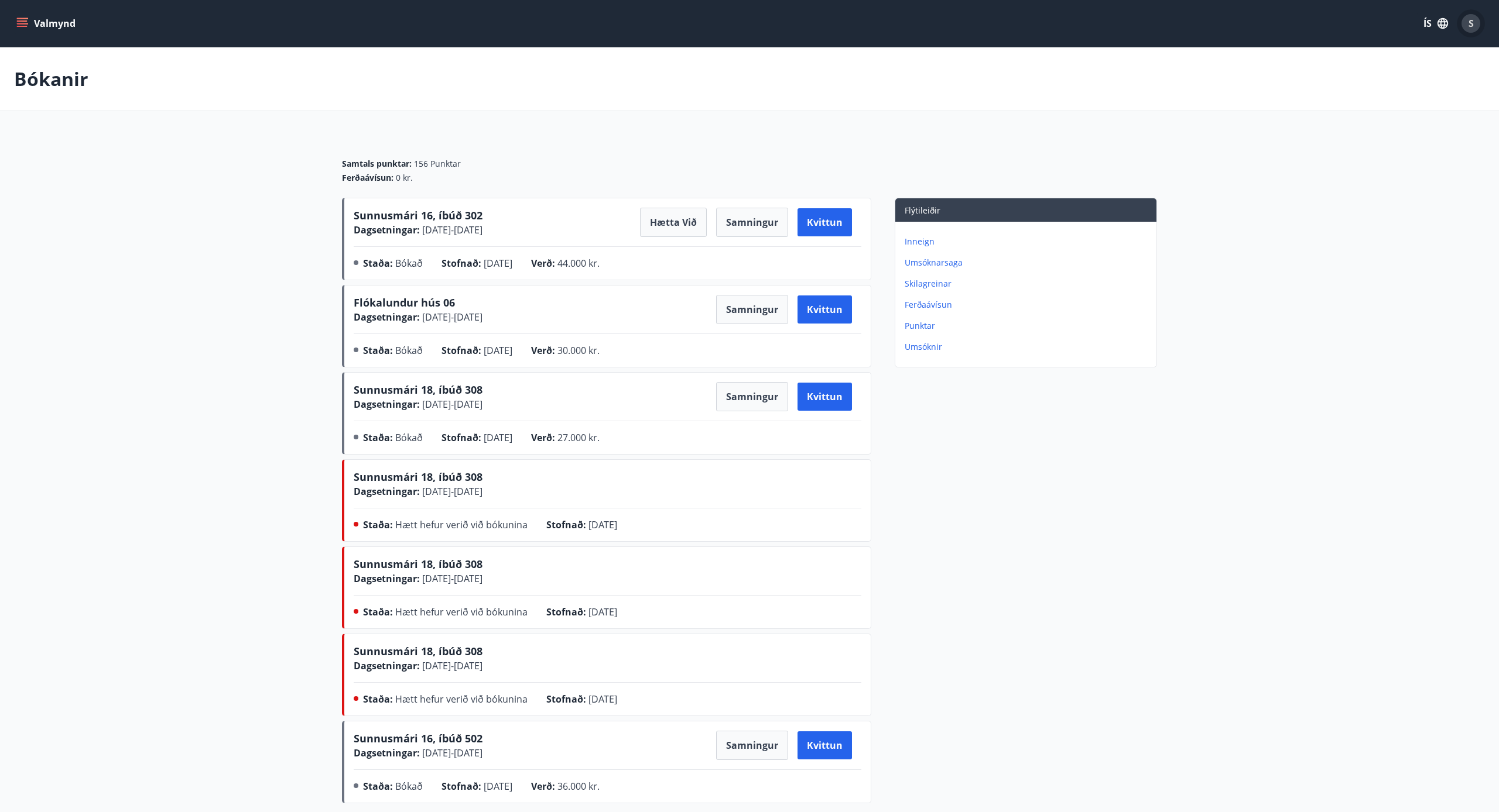
click at [1476, 27] on div "S" at bounding box center [1471, 23] width 18 height 18
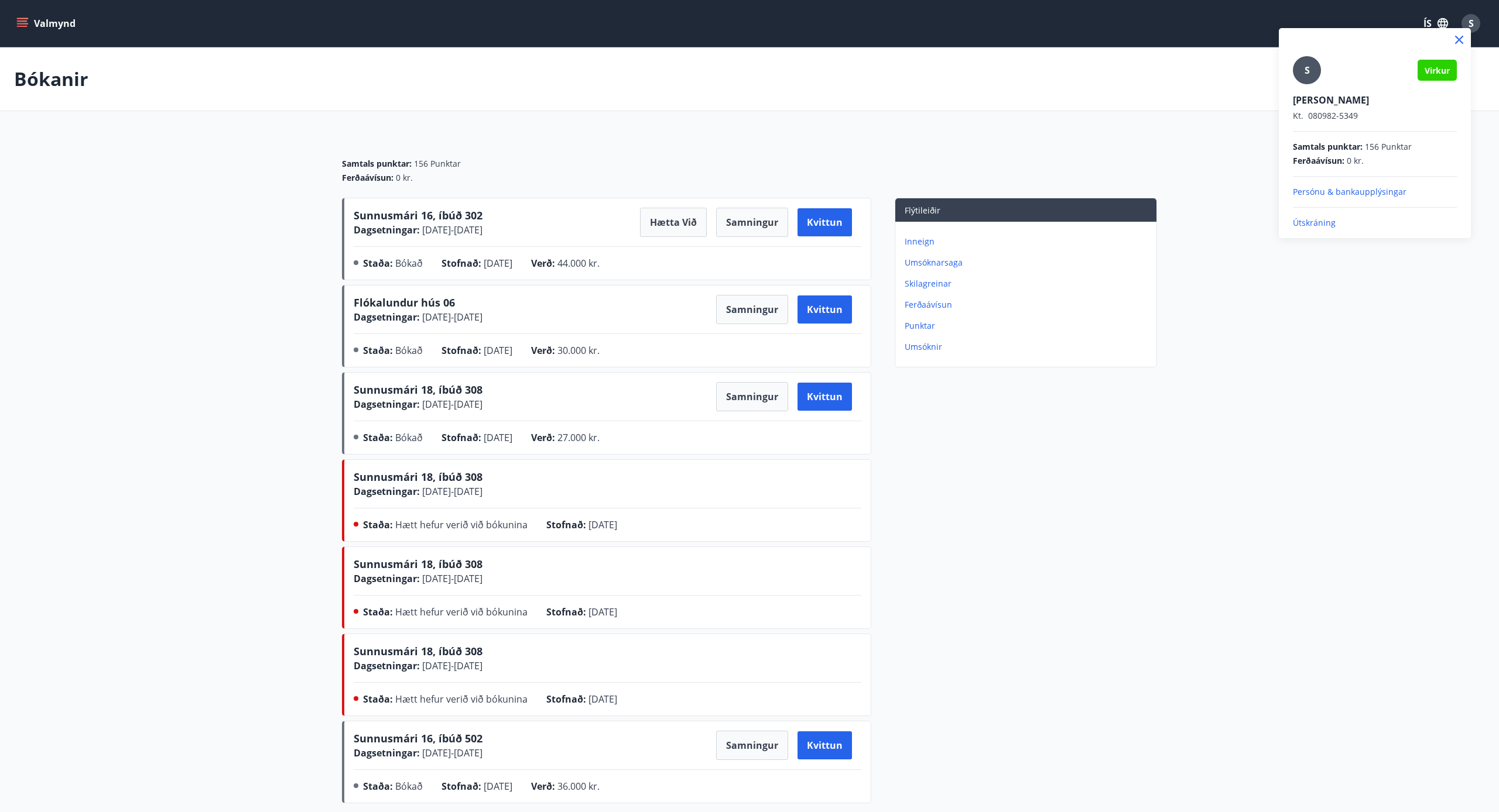
click at [1300, 221] on p "Útskráning" at bounding box center [1375, 223] width 163 height 12
